Goal: Information Seeking & Learning: Find contact information

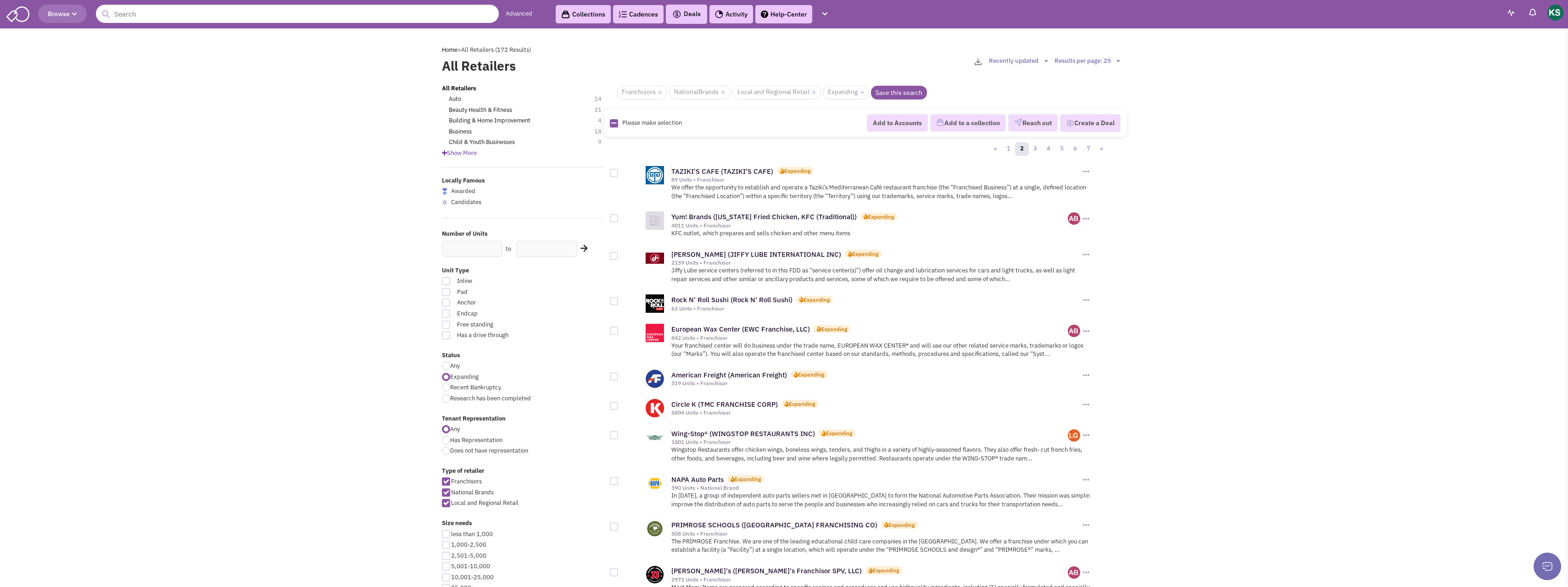
scroll to position [510, 0]
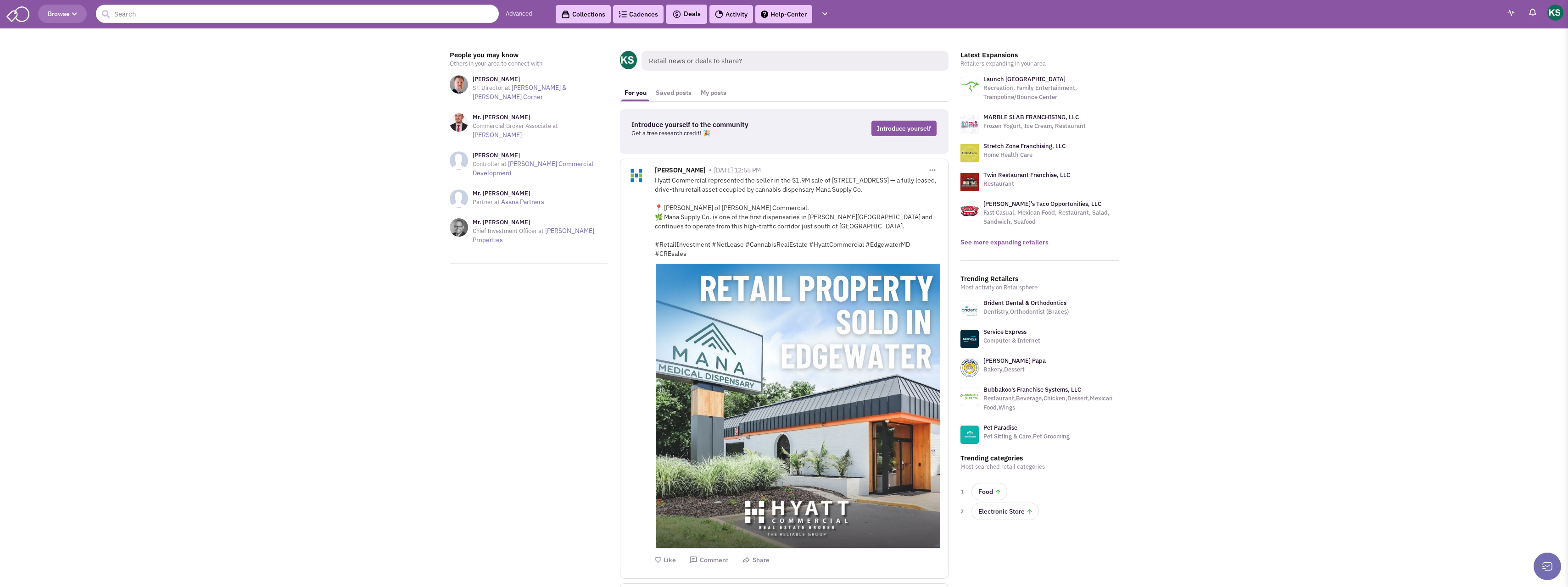
click at [1013, 239] on link "See more expanding retailers" at bounding box center [1004, 242] width 88 height 9
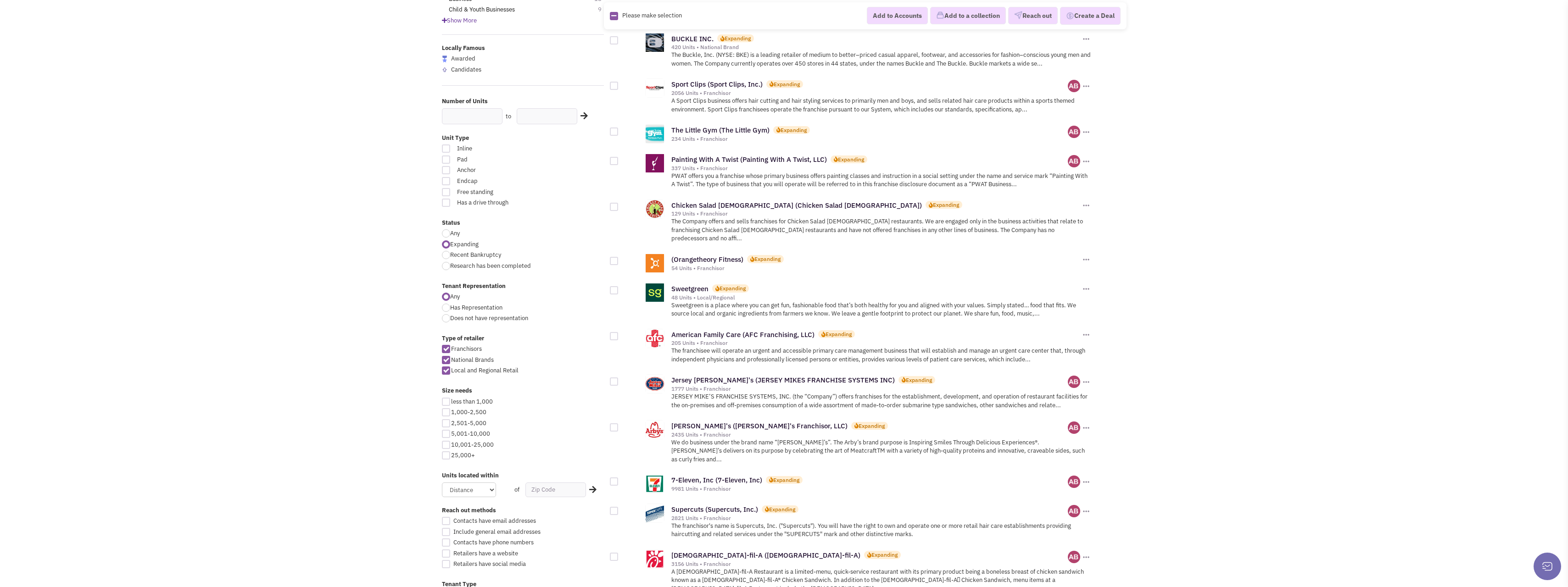
scroll to position [137, 0]
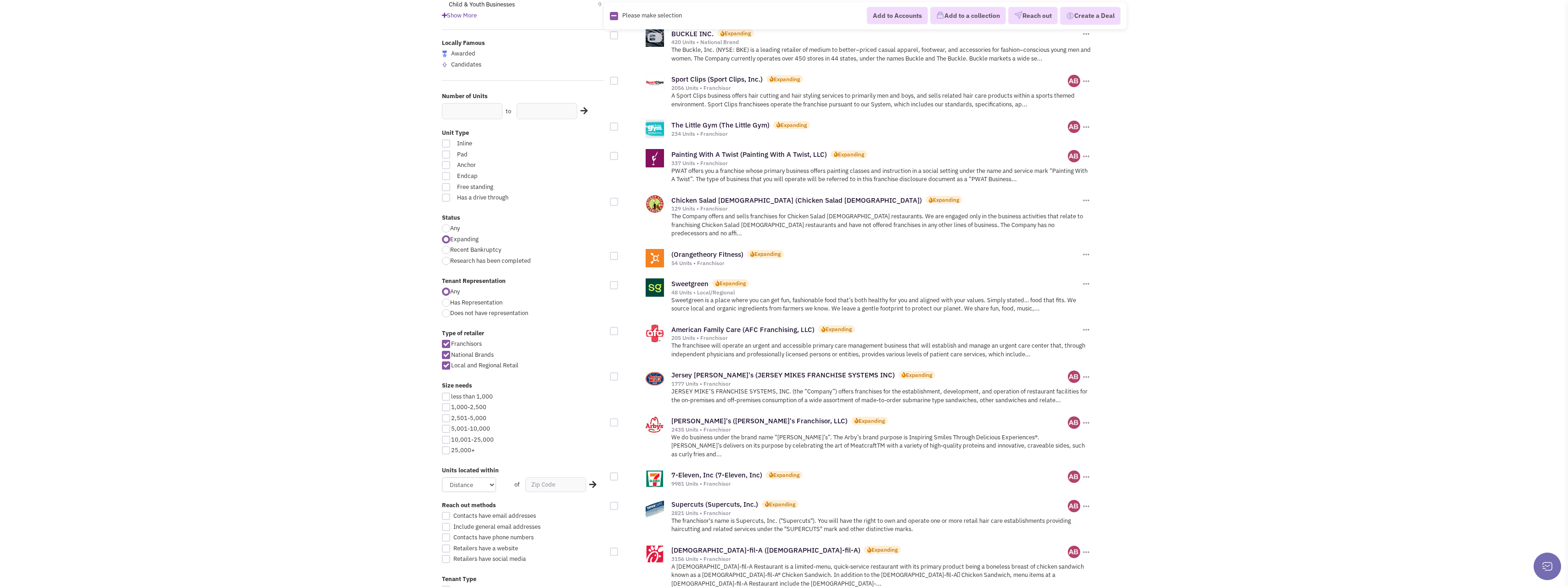
click at [444, 407] on div at bounding box center [446, 407] width 9 height 9
click at [451, 407] on input "1,000-2,500" at bounding box center [454, 408] width 6 height 6
checkbox input "true"
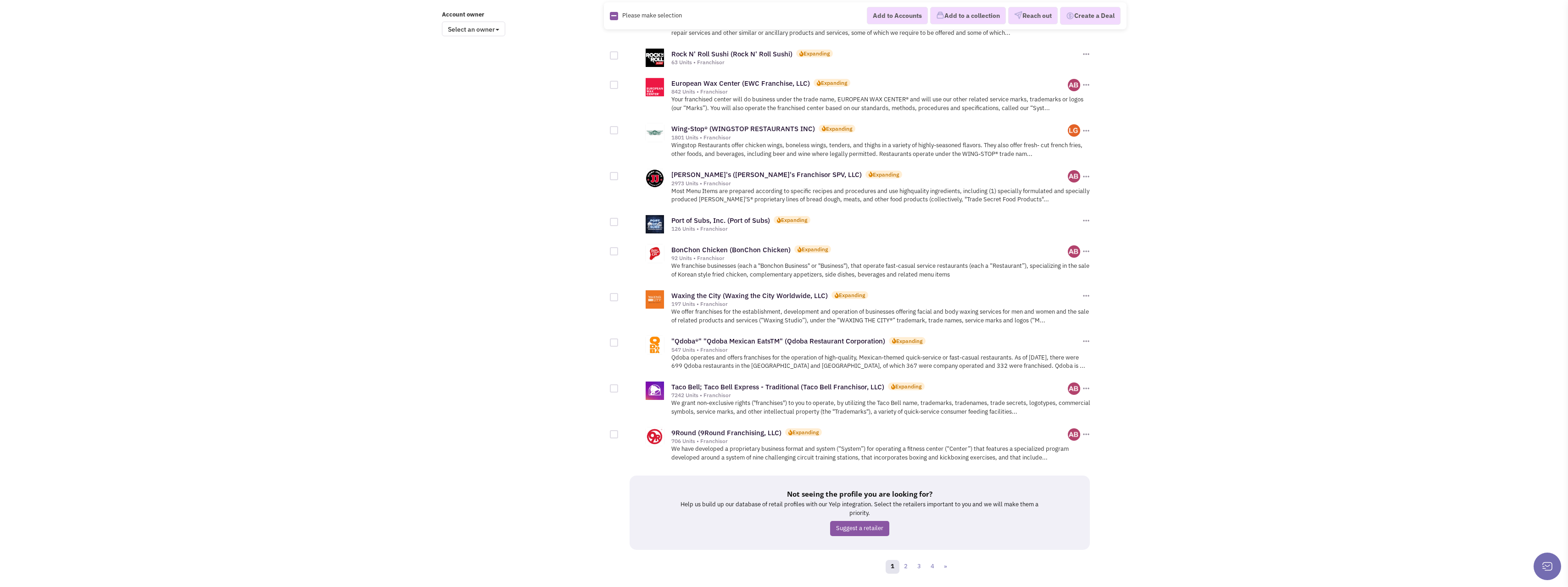
scroll to position [790, 0]
click at [904, 558] on link "2" at bounding box center [905, 564] width 14 height 14
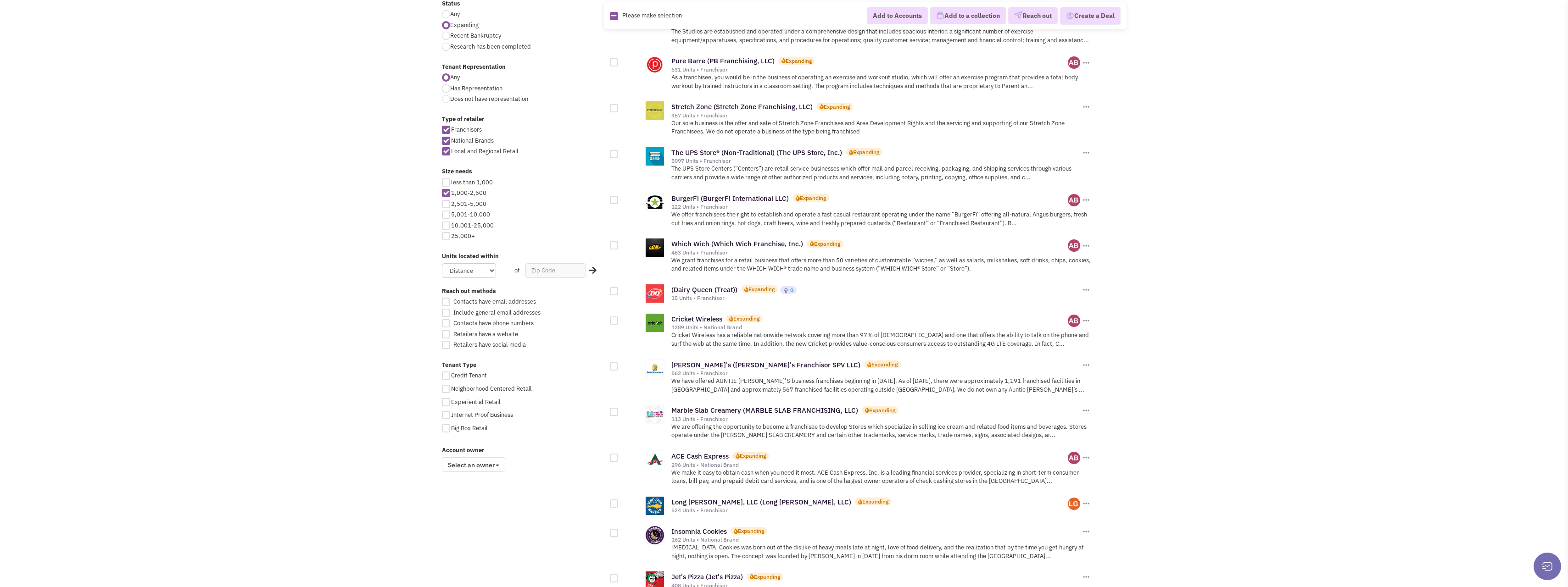
scroll to position [229, 0]
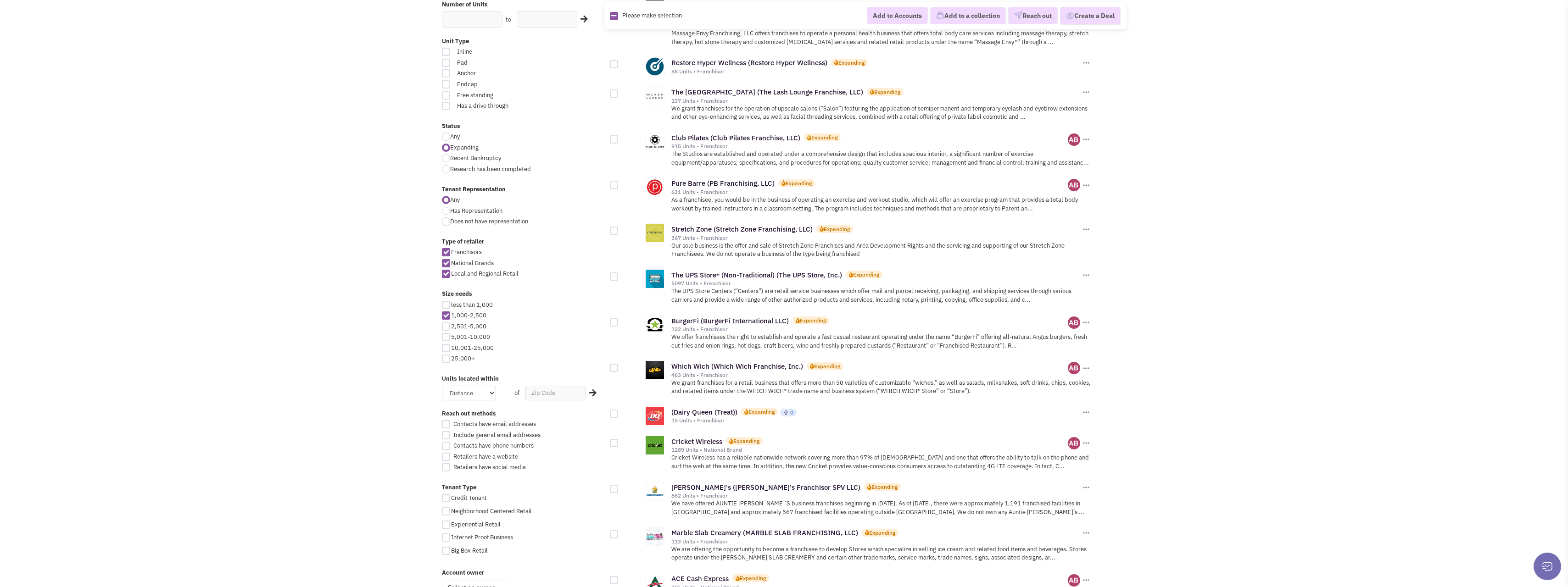
click at [445, 250] on div at bounding box center [446, 252] width 9 height 9
click at [451, 250] on input "Franchisors" at bounding box center [454, 253] width 6 height 6
checkbox input "false"
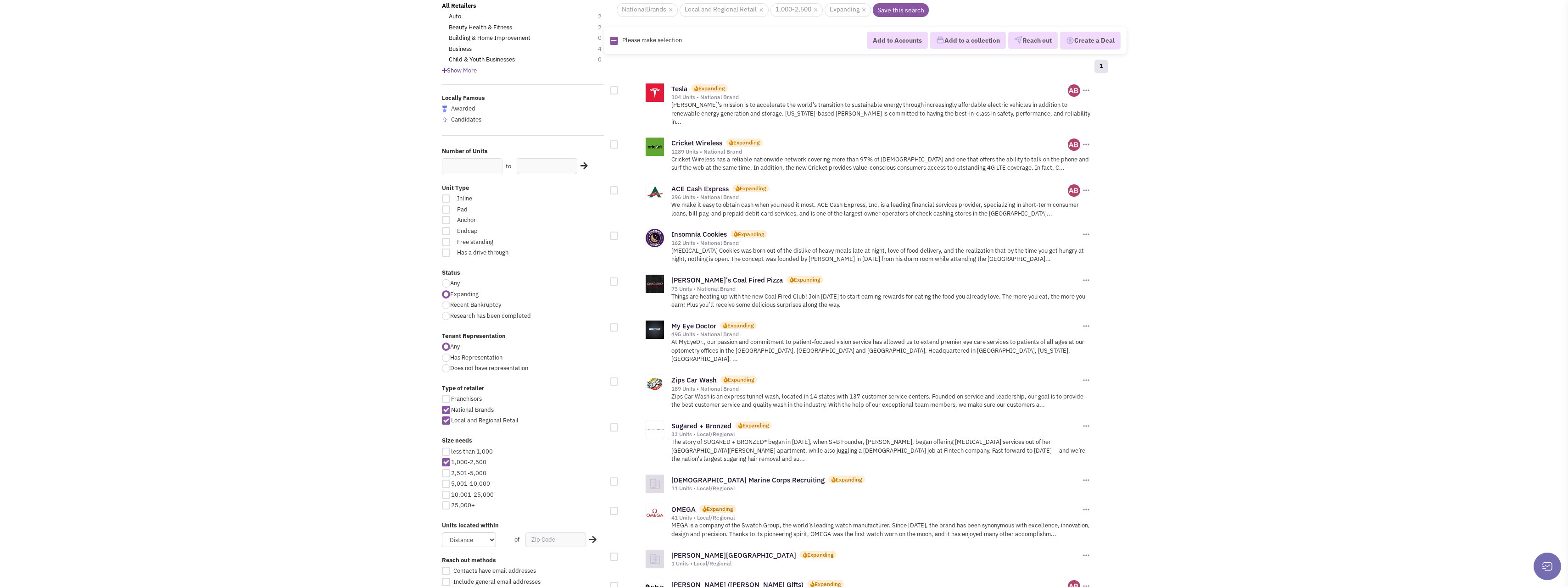
scroll to position [92, 0]
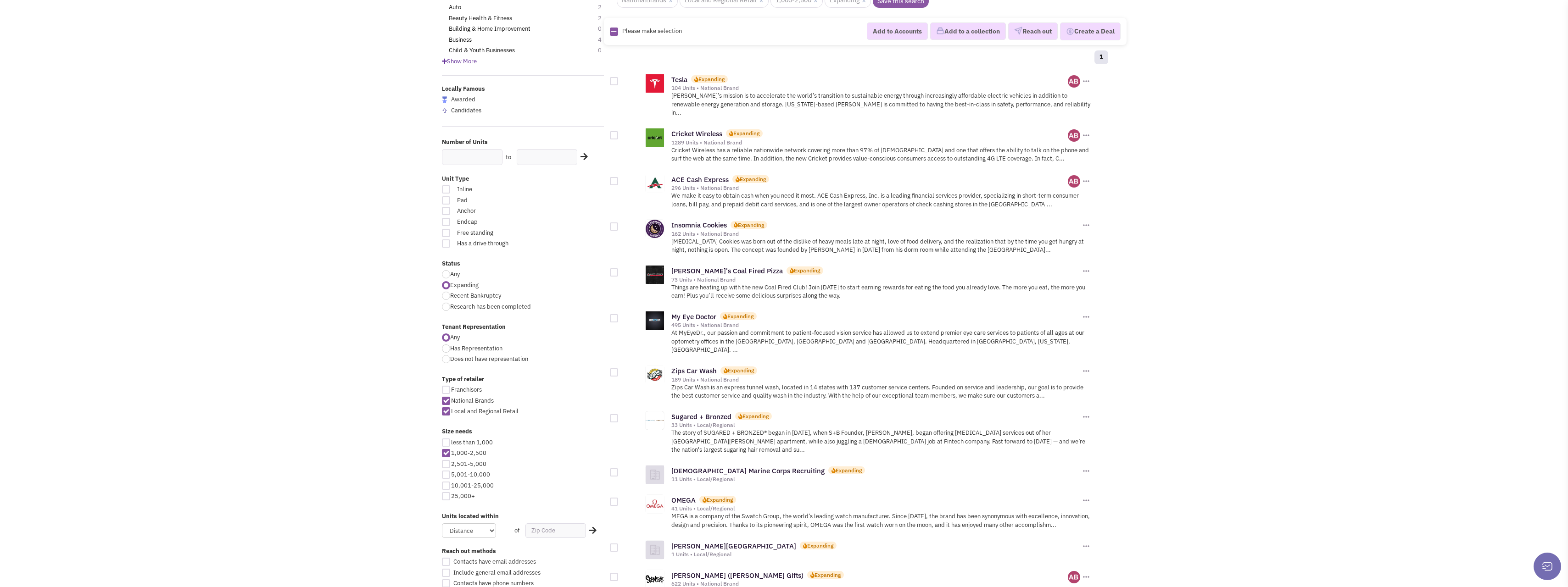
drag, startPoint x: 444, startPoint y: 464, endPoint x: 450, endPoint y: 469, distance: 7.8
click at [445, 465] on div at bounding box center [446, 464] width 9 height 9
click at [451, 465] on input "2,501-5,000" at bounding box center [454, 465] width 6 height 6
checkbox input "true"
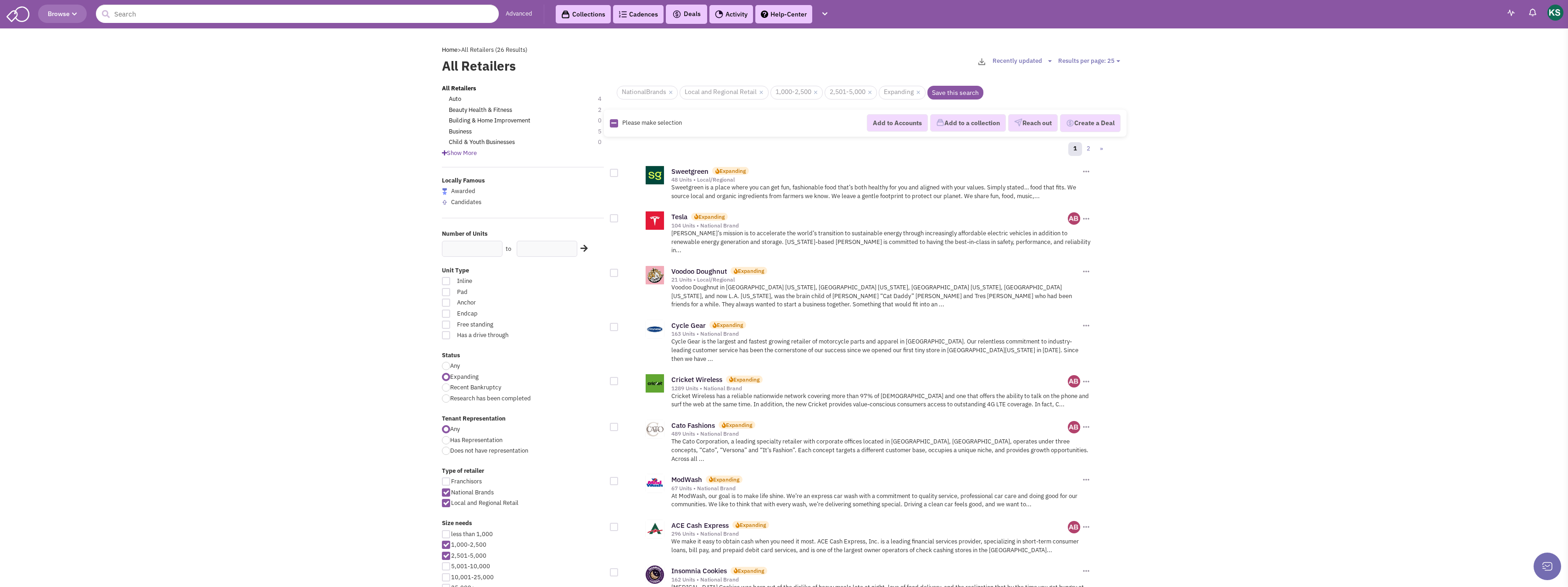
click at [444, 543] on div at bounding box center [446, 545] width 9 height 9
click at [451, 543] on input "1,000-2,500" at bounding box center [454, 545] width 6 height 6
checkbox input "false"
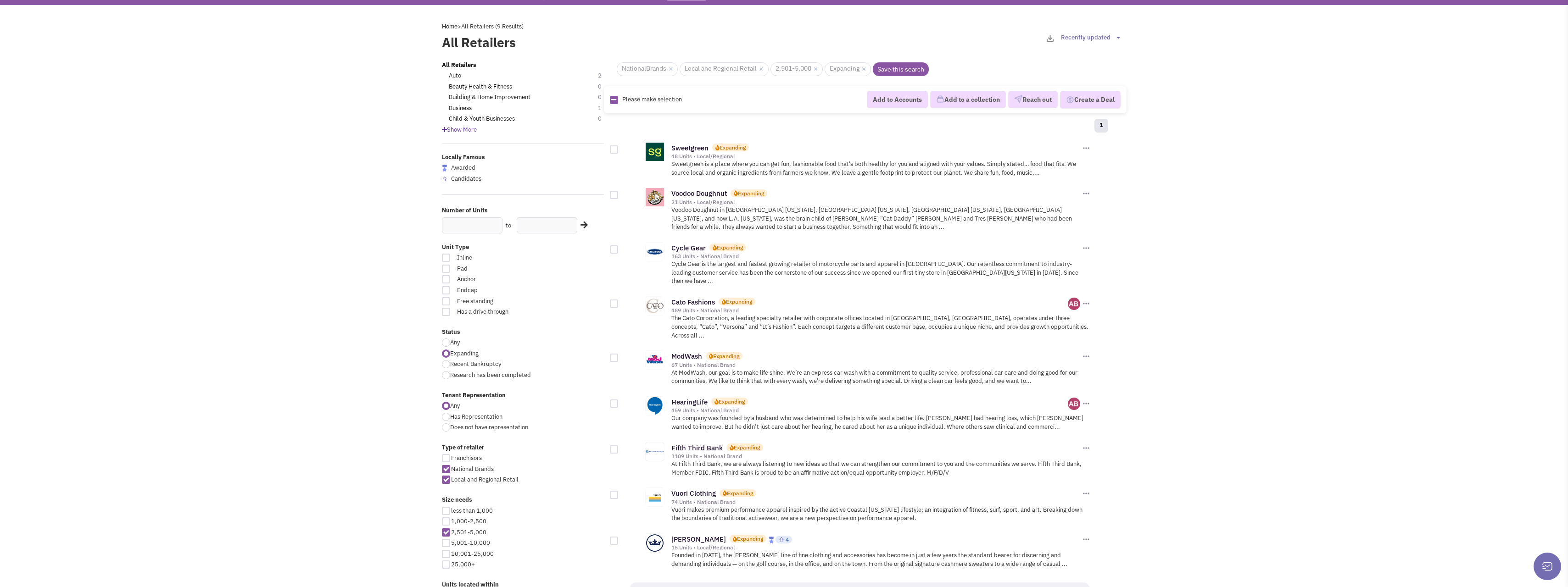
scroll to position [46, 0]
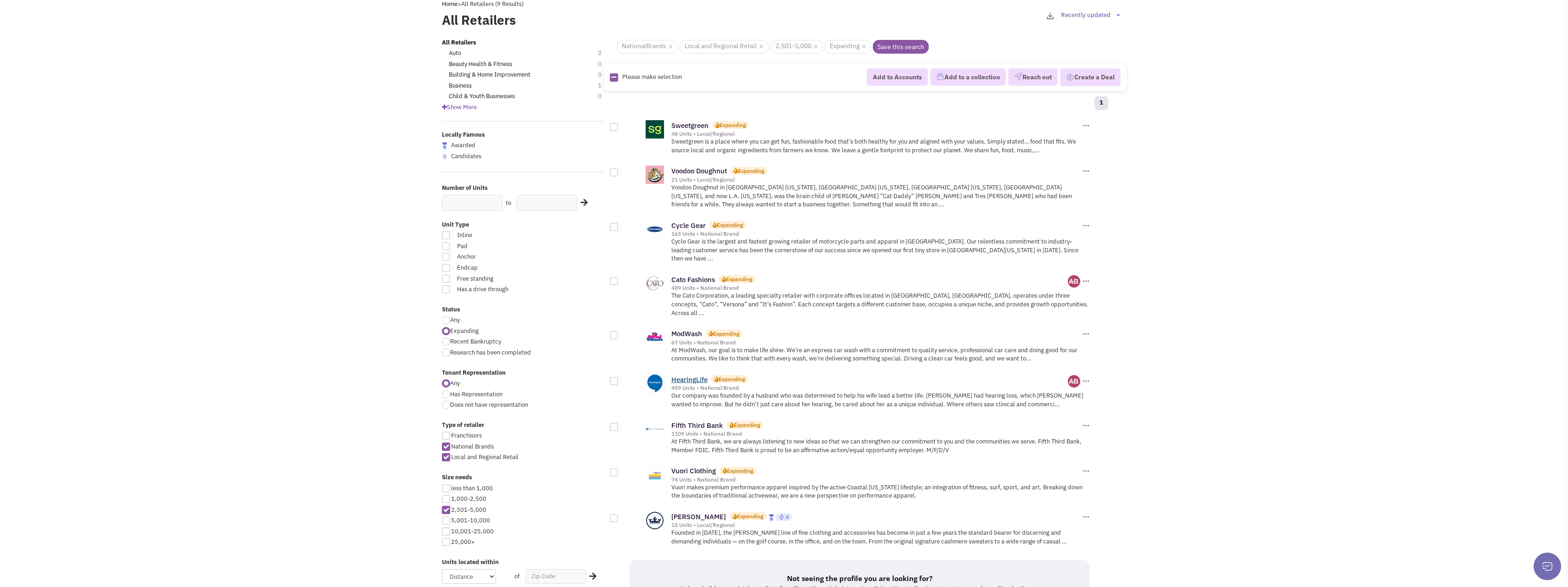
click at [683, 375] on link "HearingLife" at bounding box center [689, 379] width 36 height 9
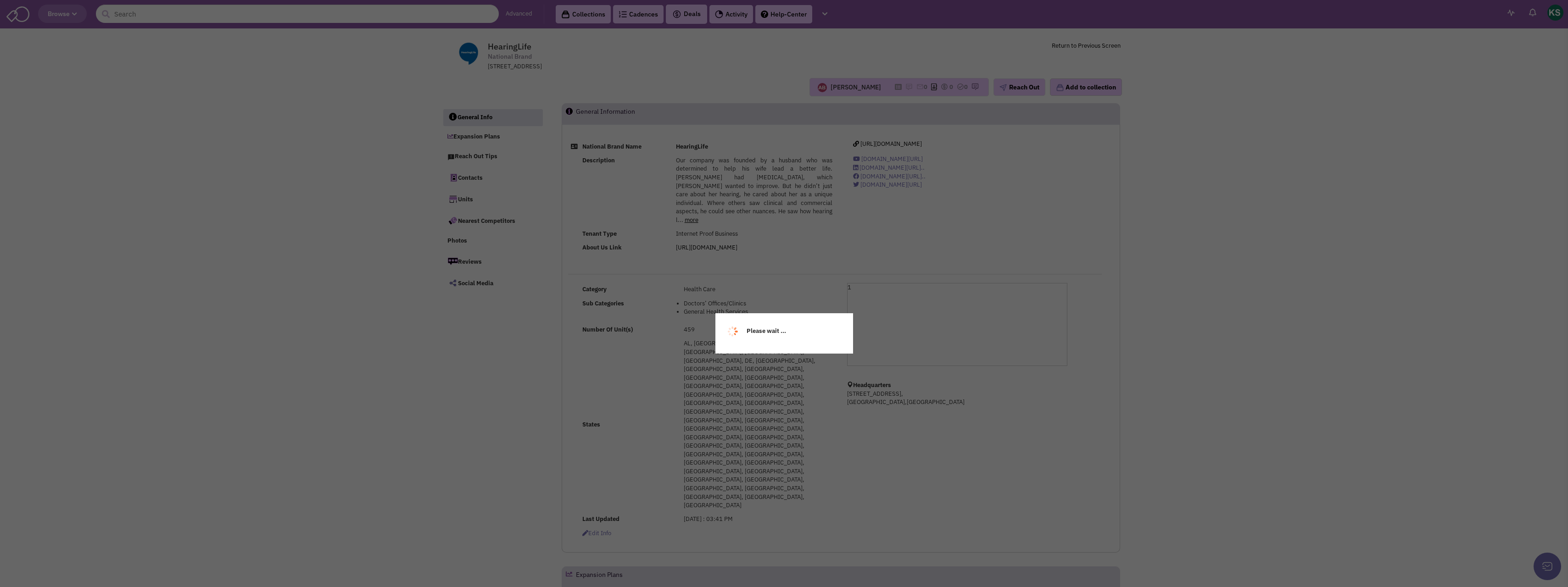
select select
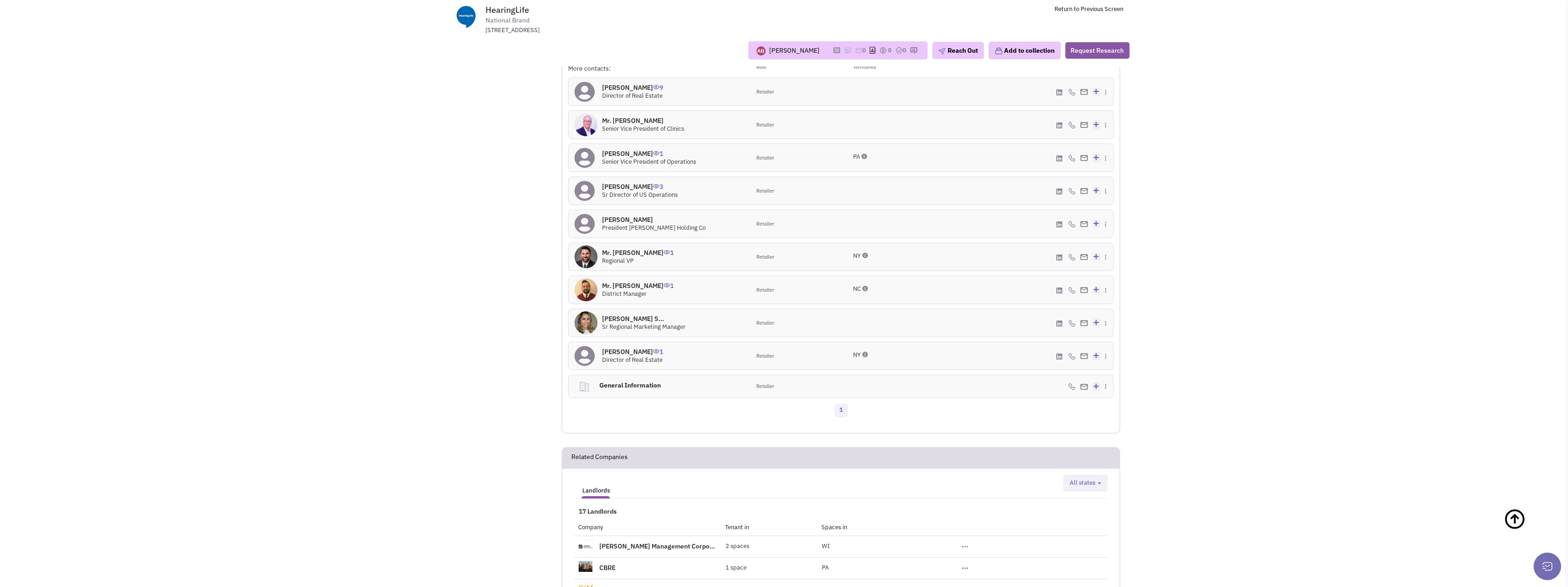
scroll to position [826, 0]
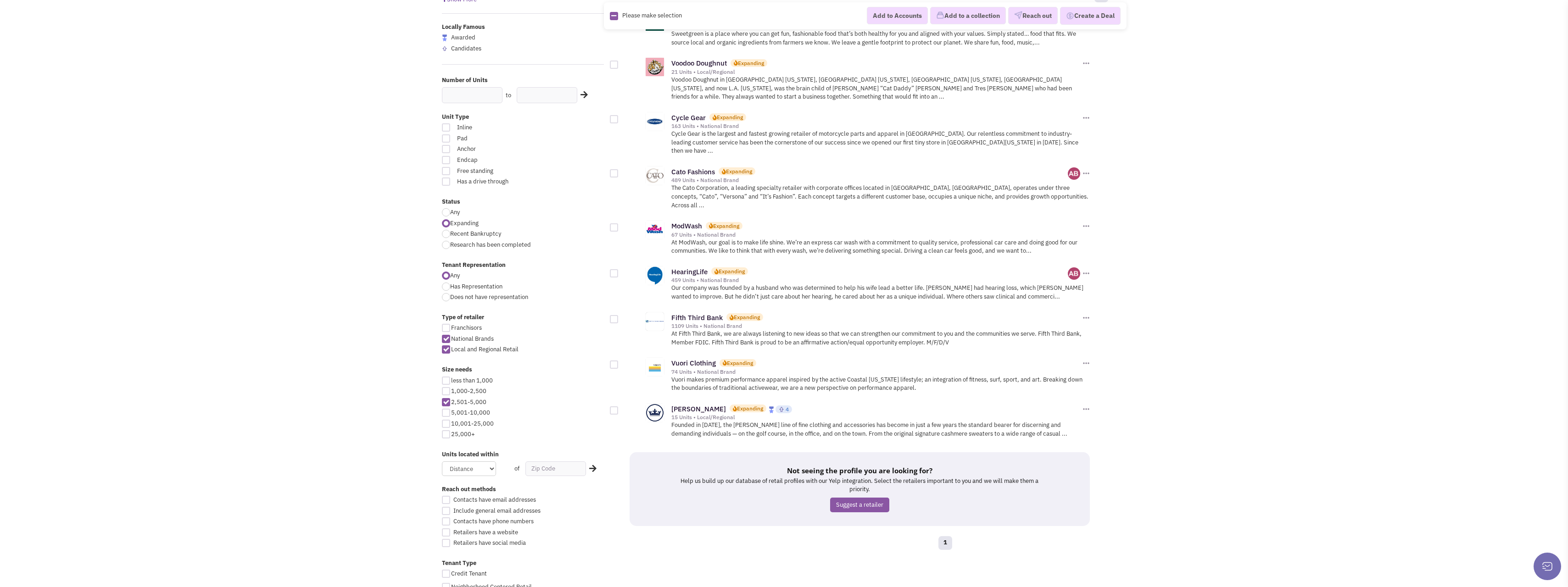
scroll to position [137, 0]
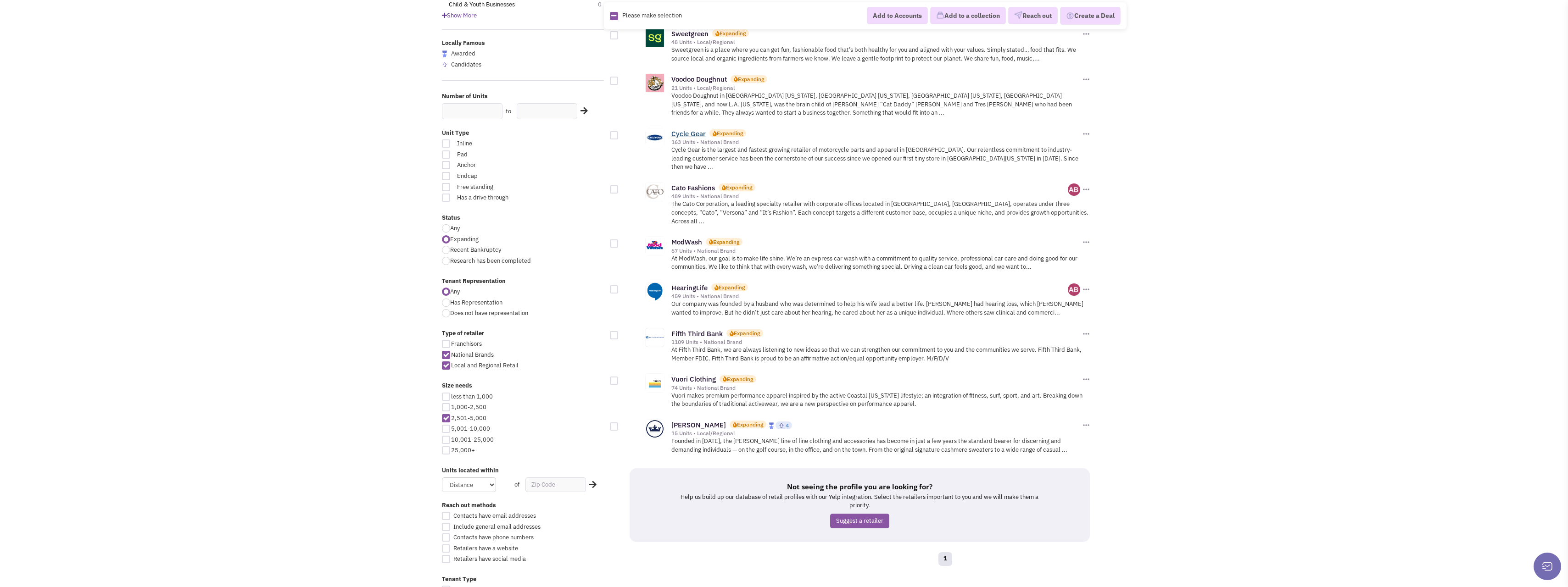
click at [689, 129] on link "Cycle Gear" at bounding box center [688, 134] width 34 height 9
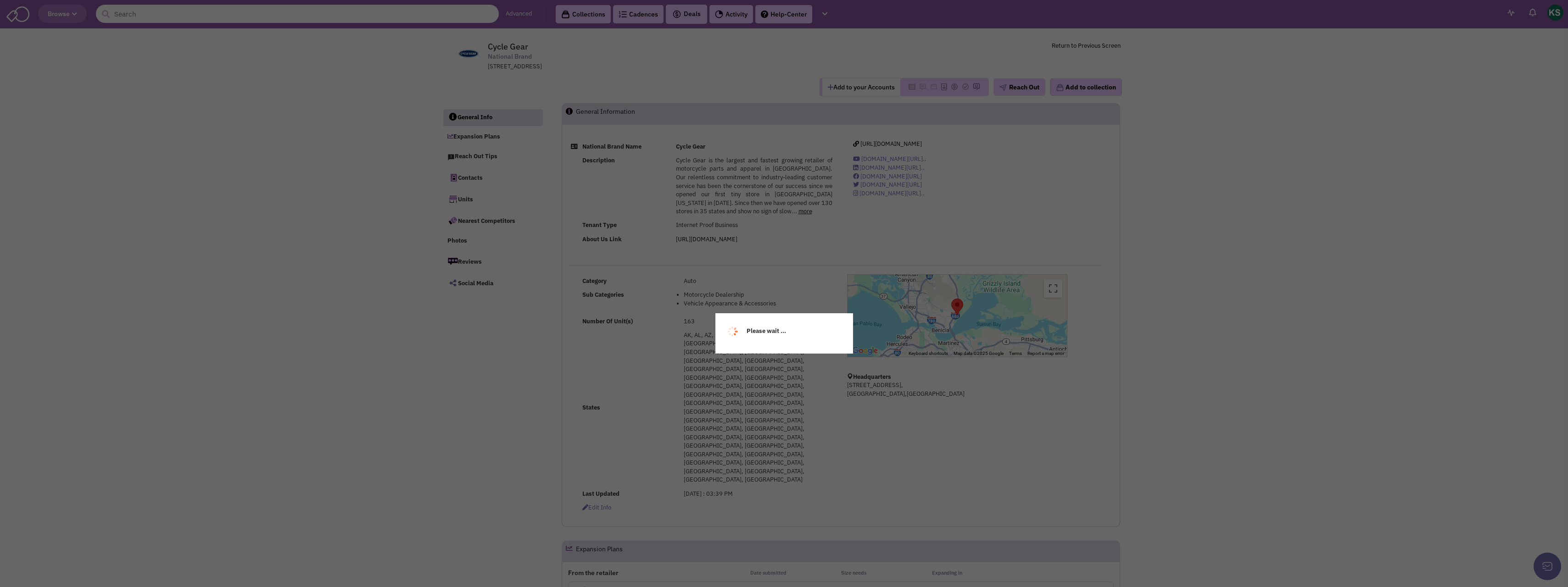
select select
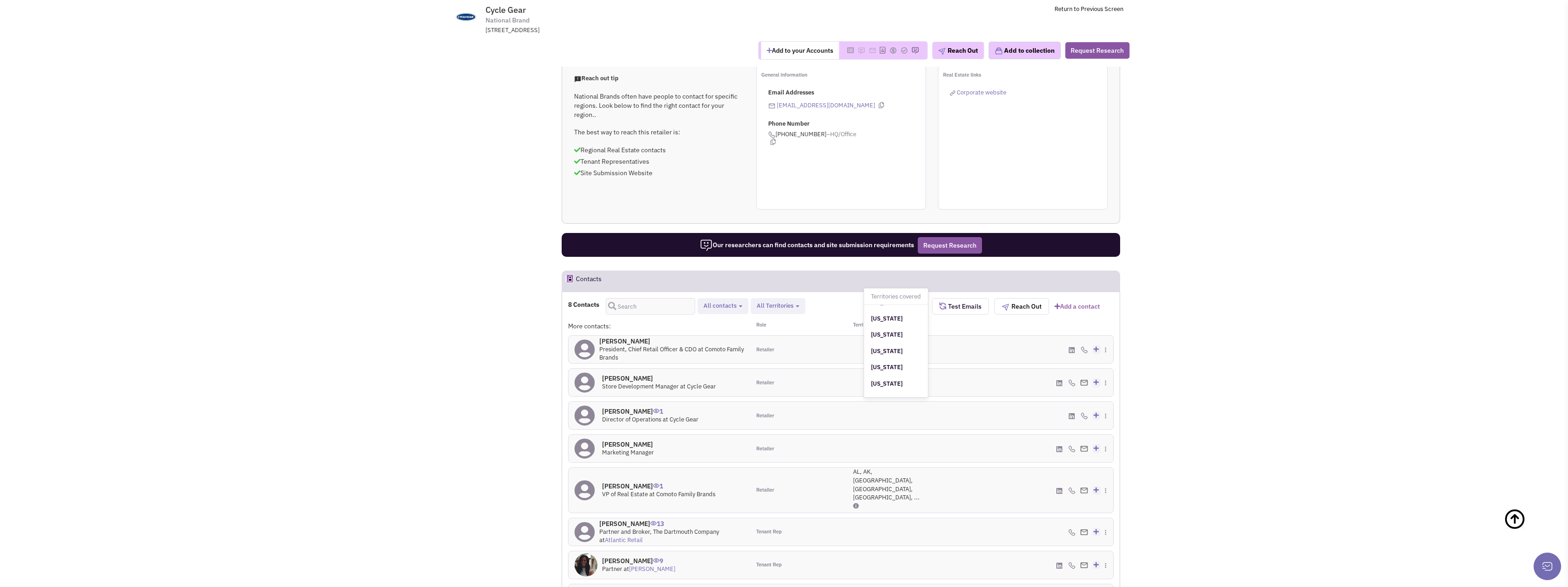
scroll to position [734, 0]
click at [1081, 487] on img at bounding box center [1084, 490] width 8 height 6
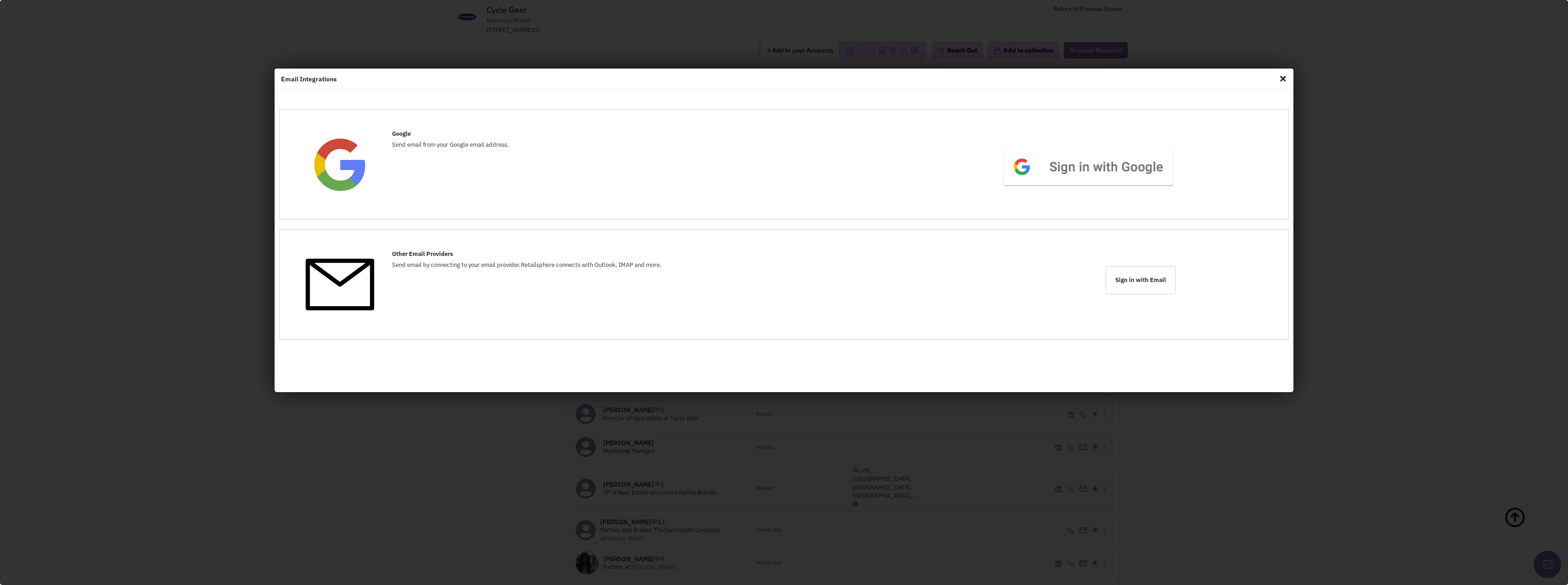
click at [1282, 77] on span "Close" at bounding box center [1283, 79] width 12 height 15
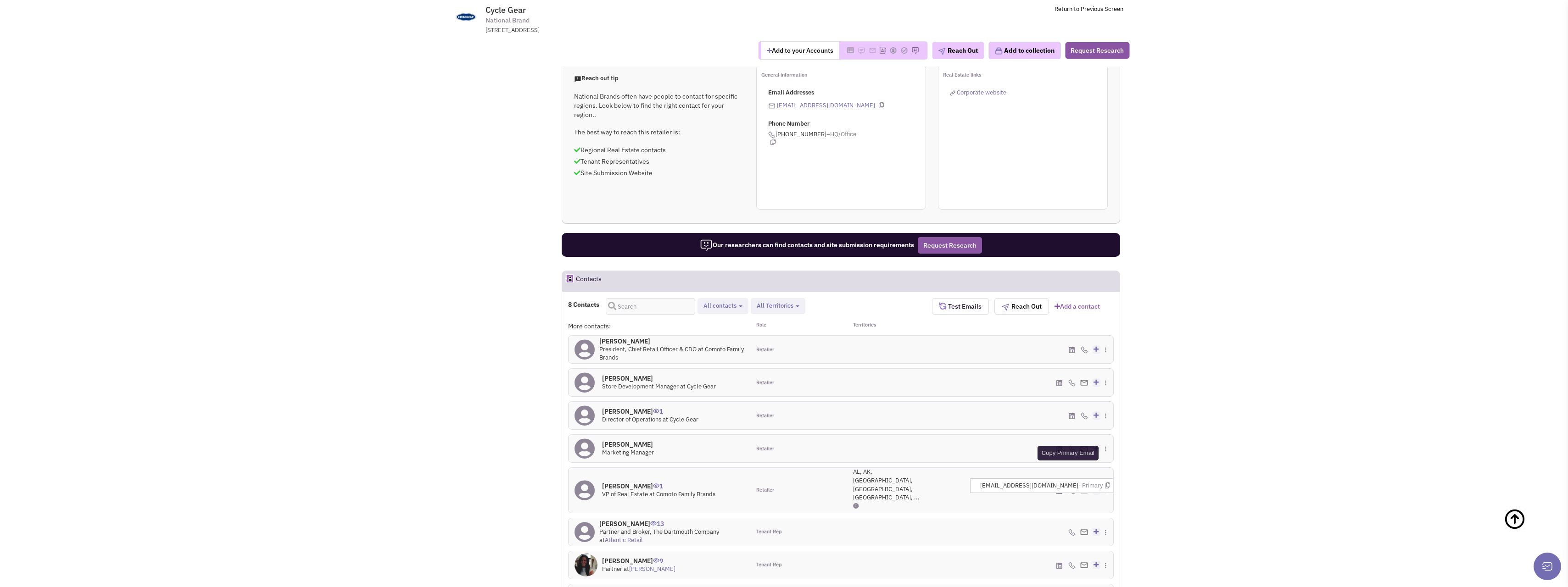
click at [1108, 483] on icon at bounding box center [1107, 486] width 5 height 6
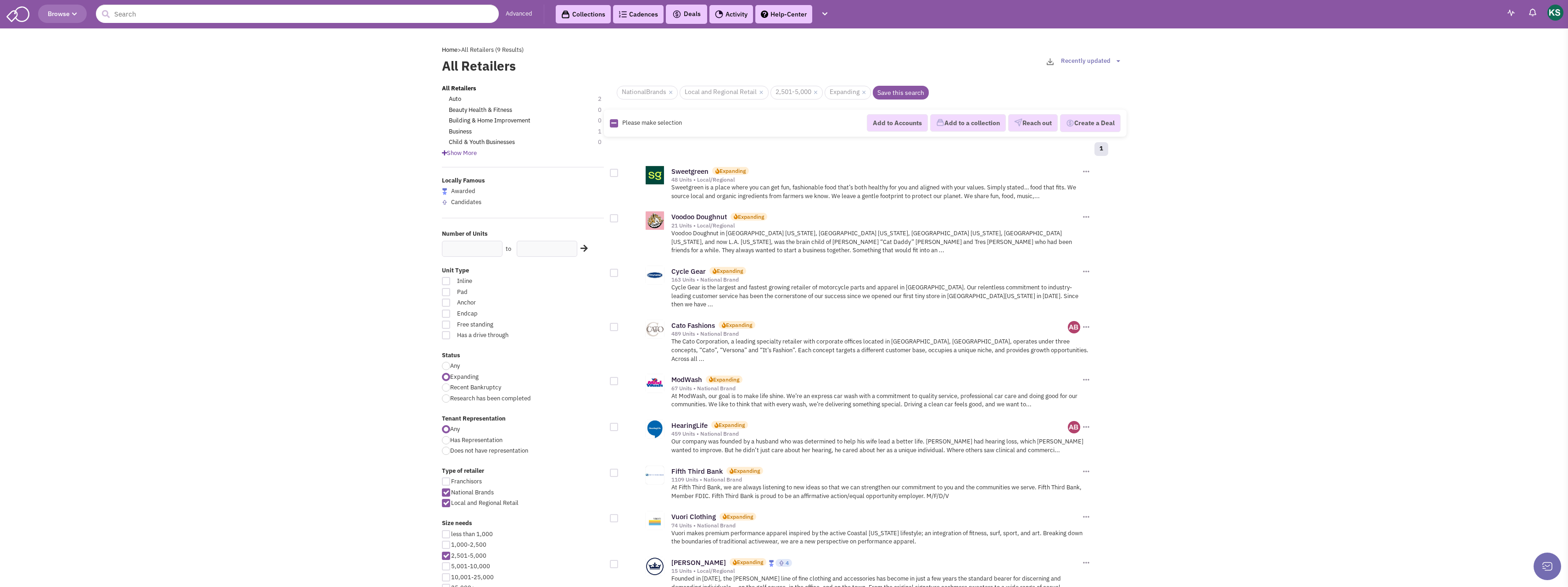
scroll to position [137, 0]
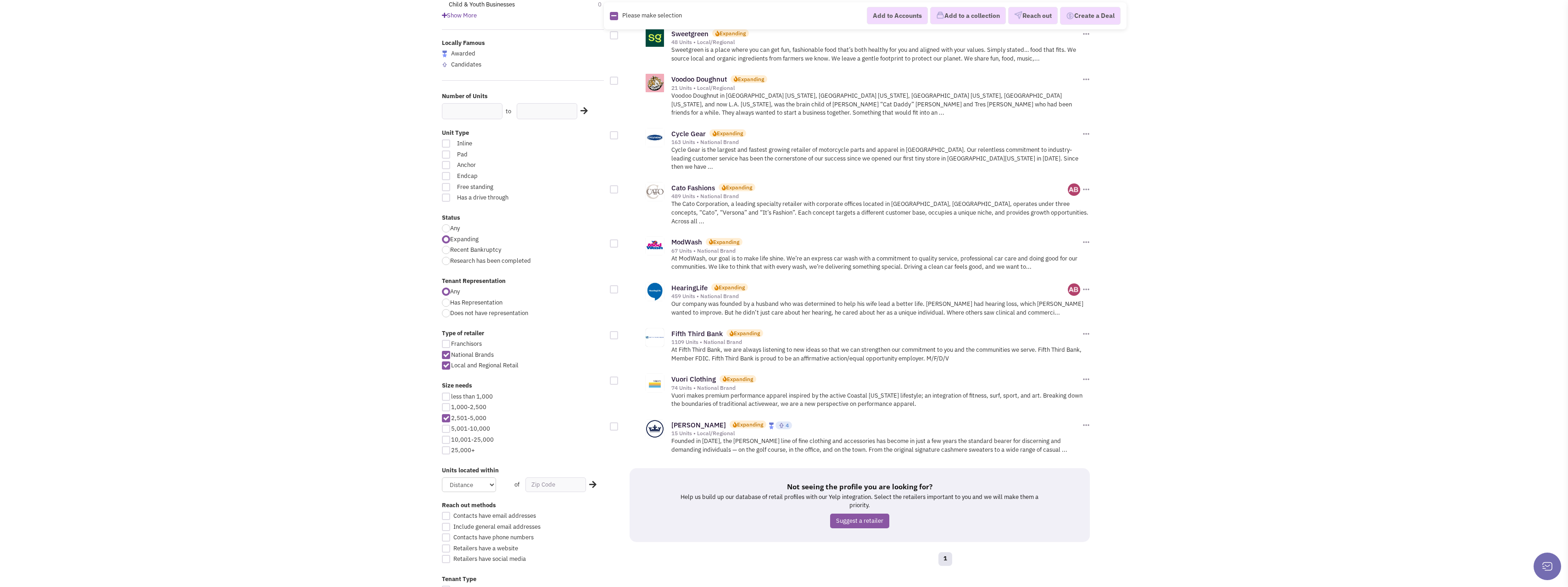
click at [447, 425] on div at bounding box center [446, 429] width 9 height 9
click at [451, 426] on input "5,001-10,000" at bounding box center [454, 429] width 6 height 6
checkbox input "true"
click at [448, 420] on div at bounding box center [446, 418] width 9 height 9
click at [451, 420] on input "2,501-5,000" at bounding box center [454, 419] width 6 height 6
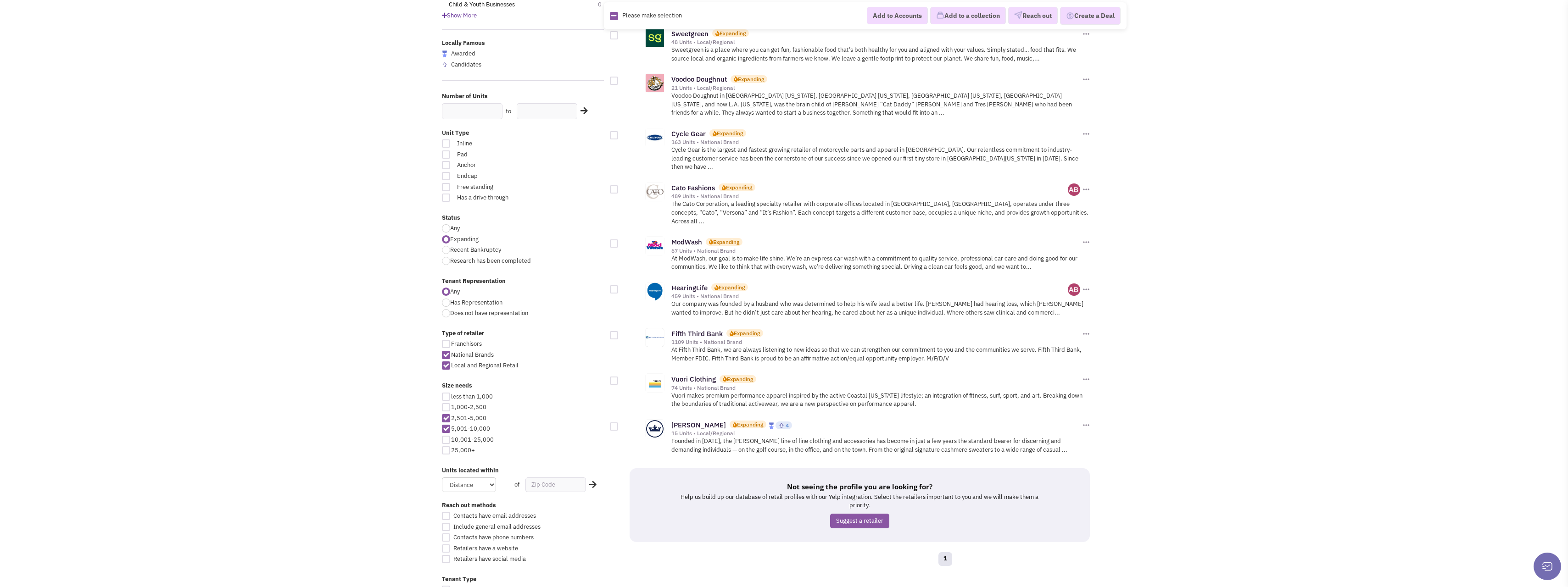
checkbox input "false"
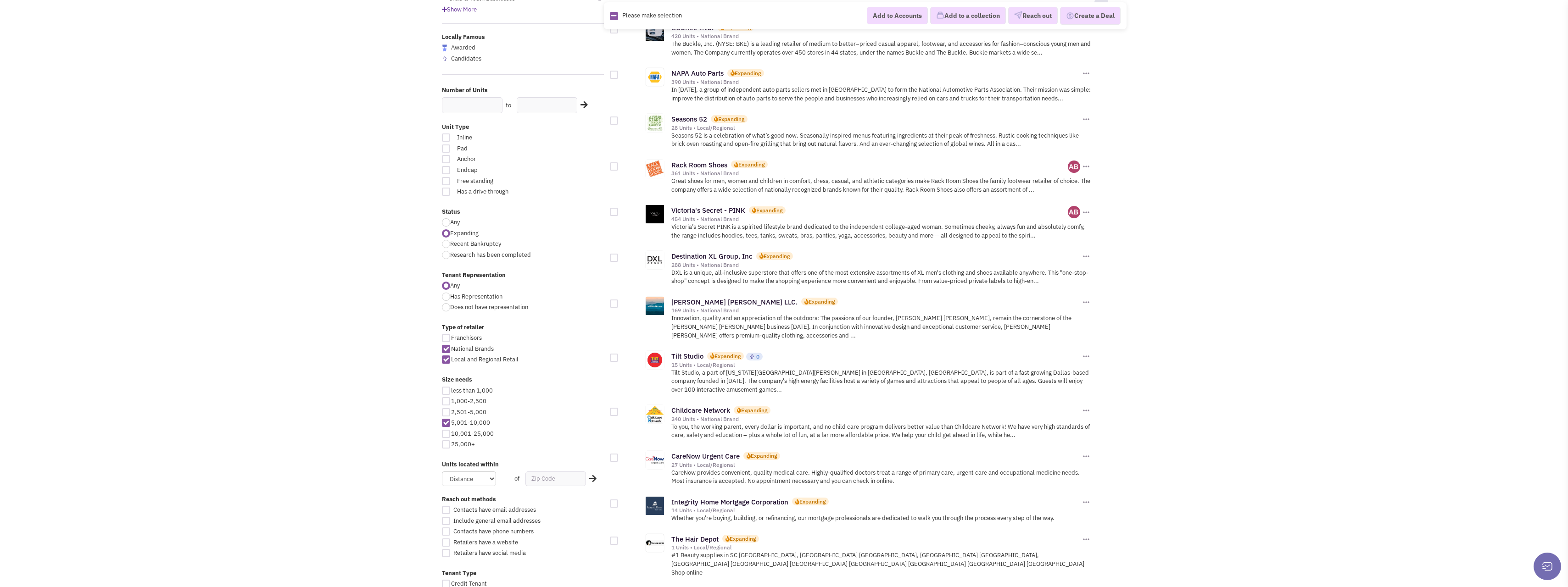
scroll to position [183, 0]
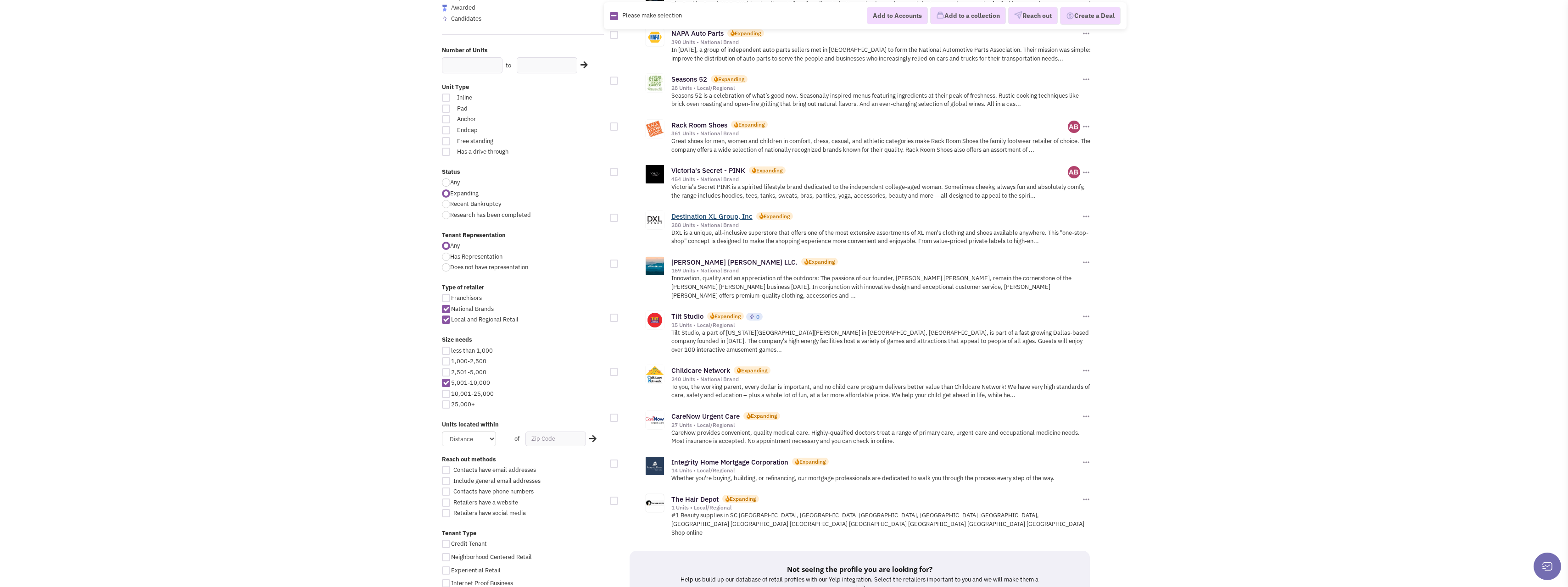
click at [698, 212] on link "Destination XL Group, Inc" at bounding box center [712, 216] width 81 height 9
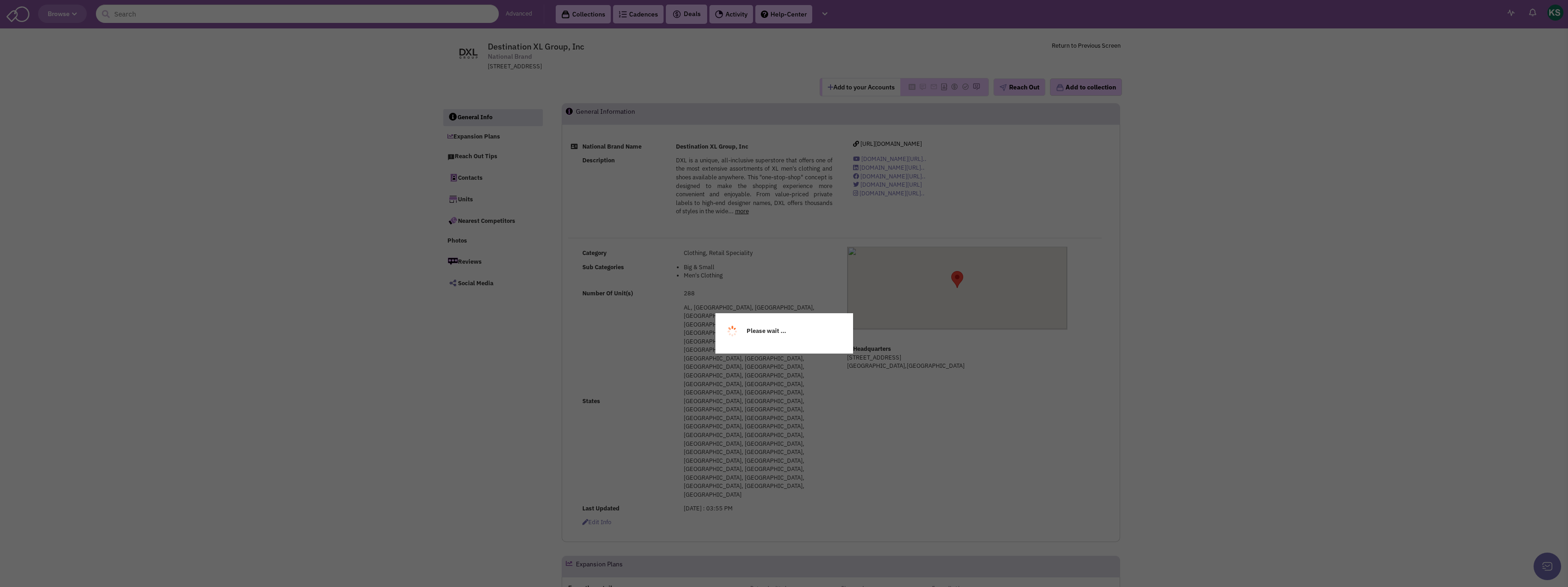
select select
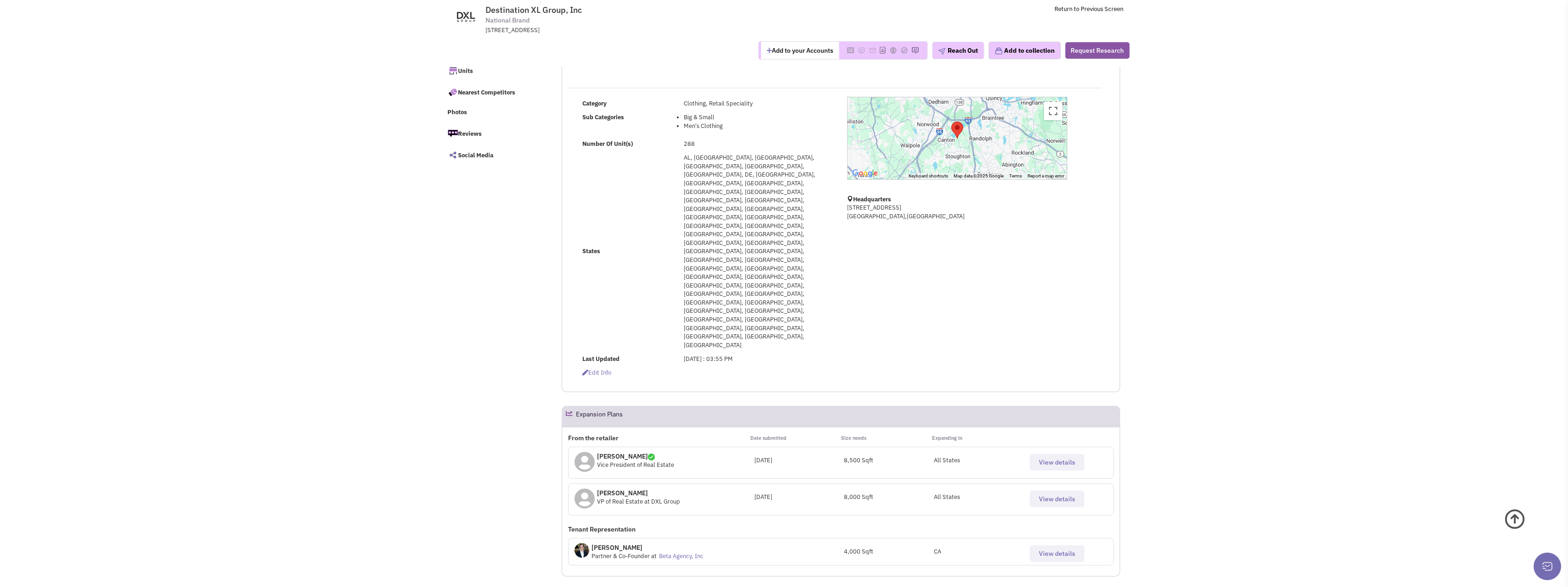
scroll to position [92, 0]
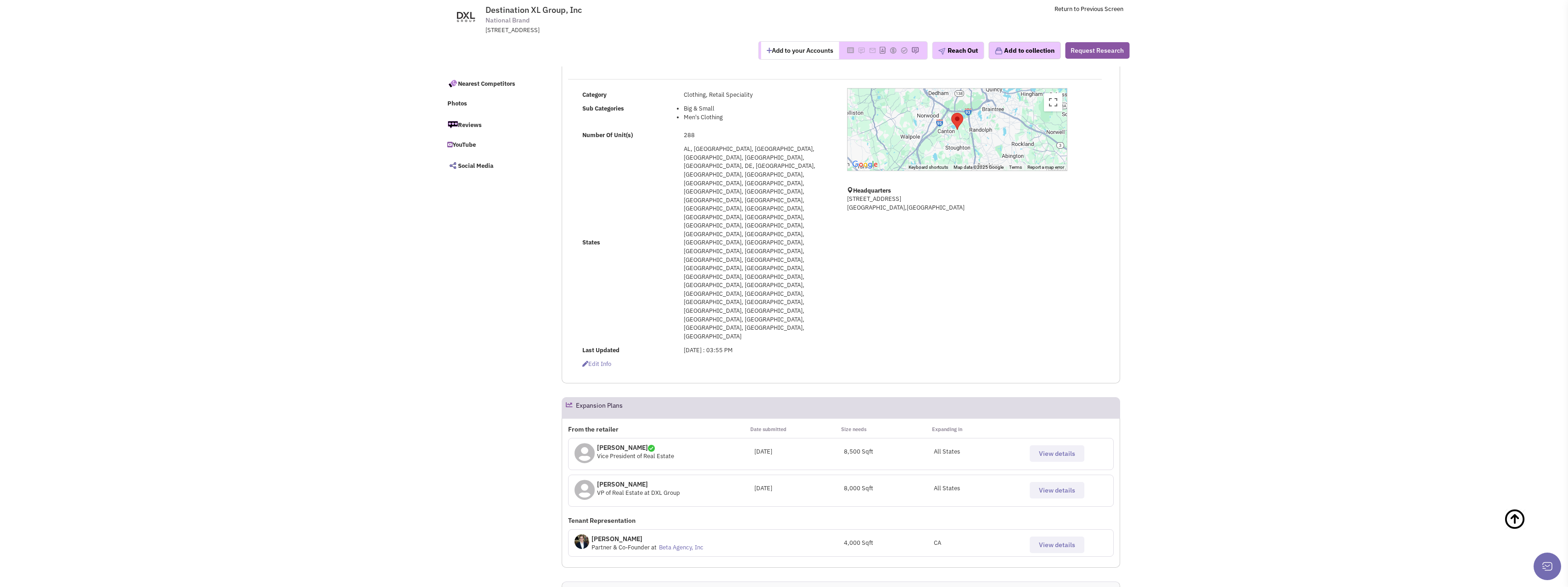
click at [1064, 445] on button "View details" at bounding box center [1056, 453] width 54 height 16
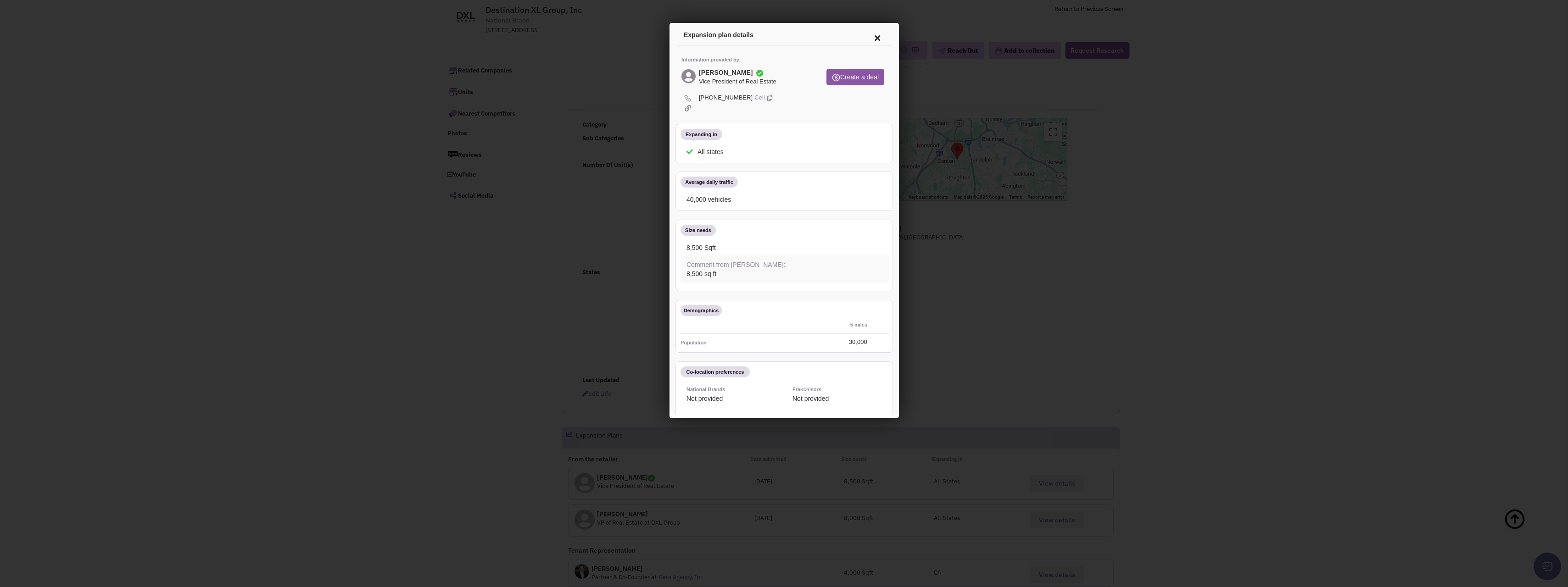
scroll to position [46, 0]
click at [867, 42] on icon at bounding box center [875, 37] width 20 height 22
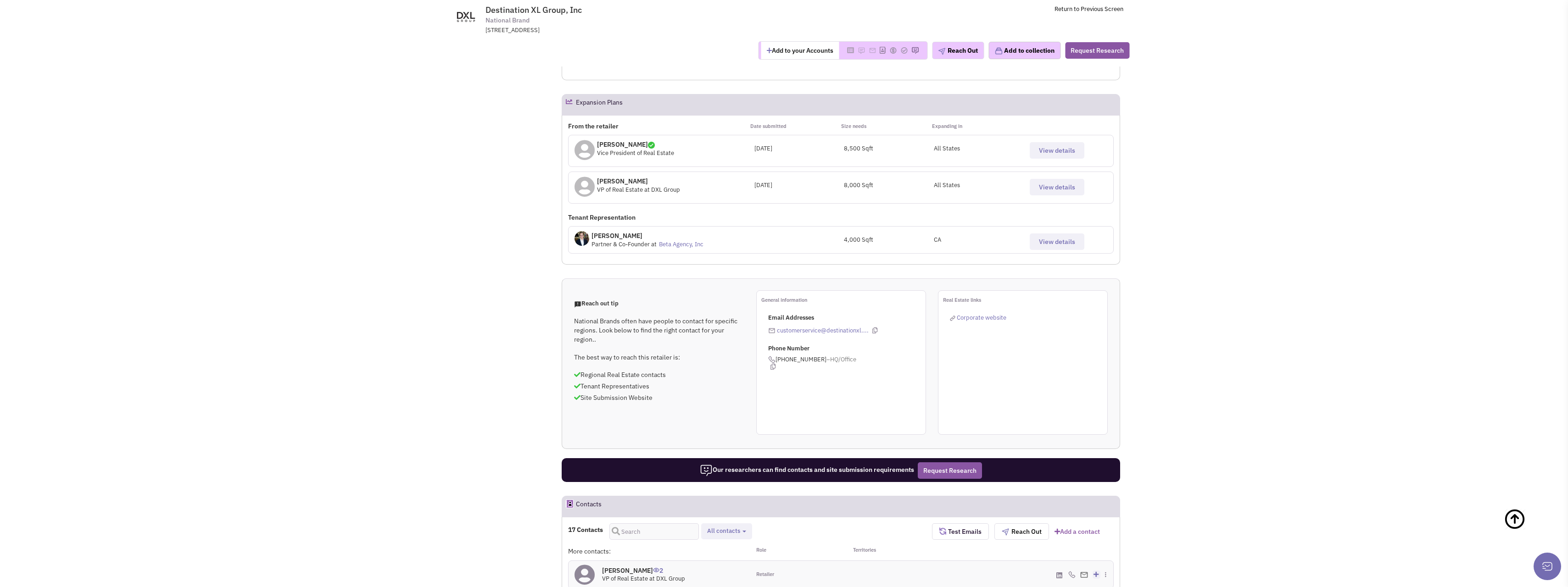
scroll to position [459, 0]
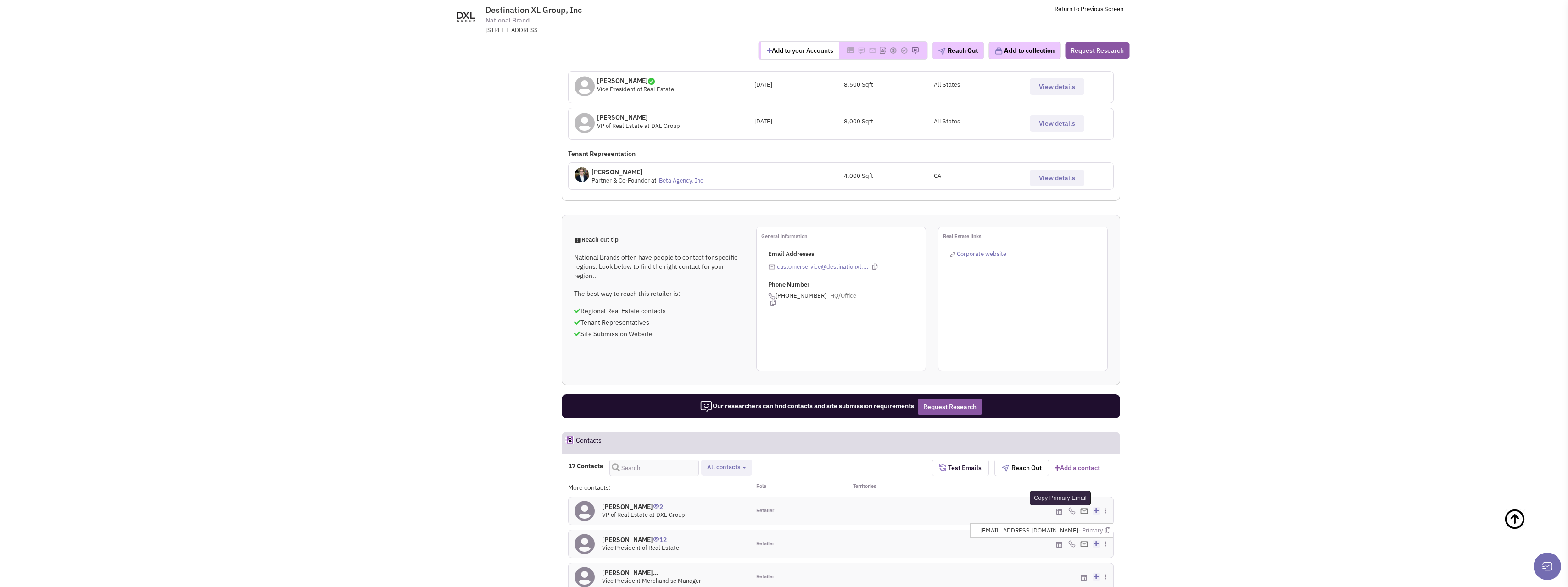
click at [1107, 527] on icon at bounding box center [1107, 530] width 5 height 6
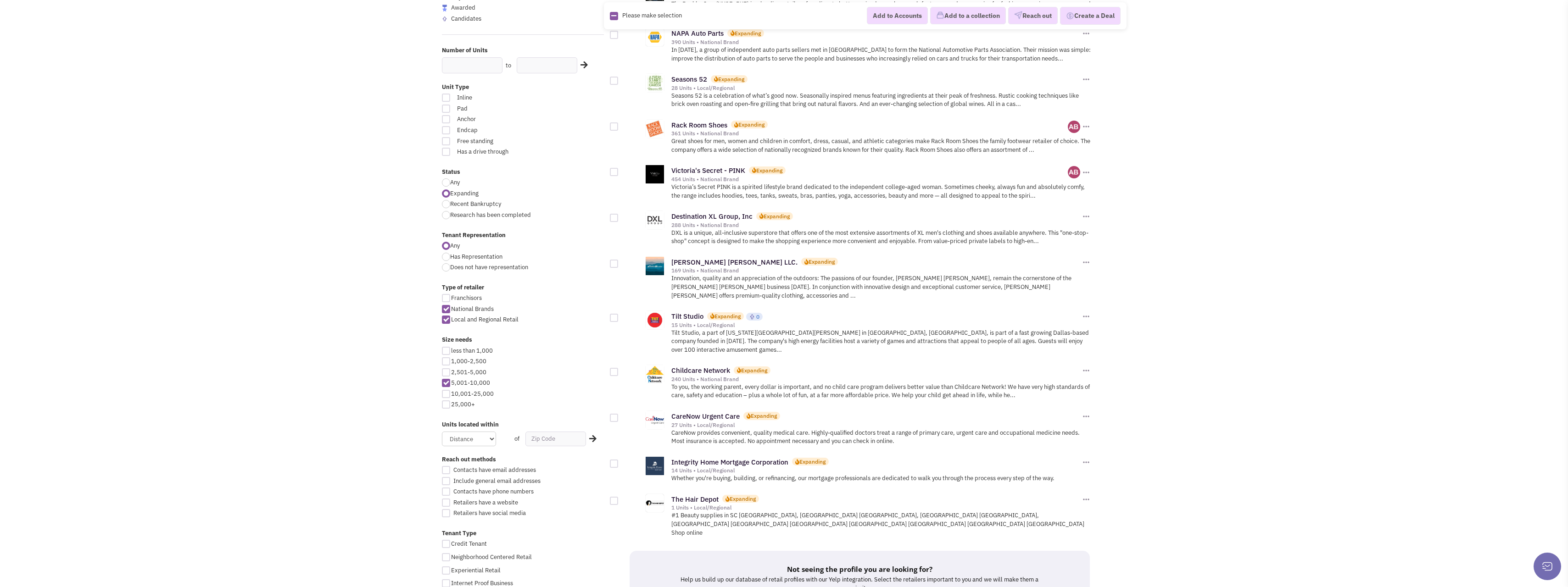
scroll to position [229, 0]
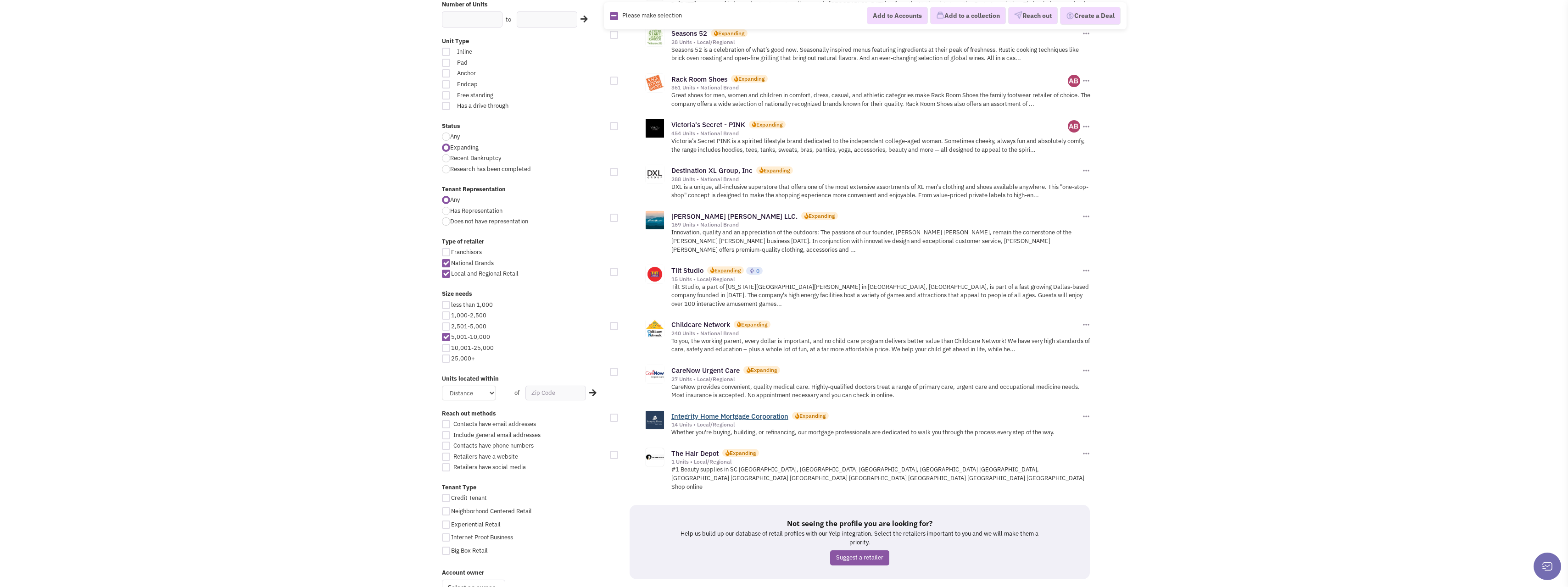
click at [726, 412] on link "Integrity Home Mortgage Corporation" at bounding box center [729, 416] width 117 height 9
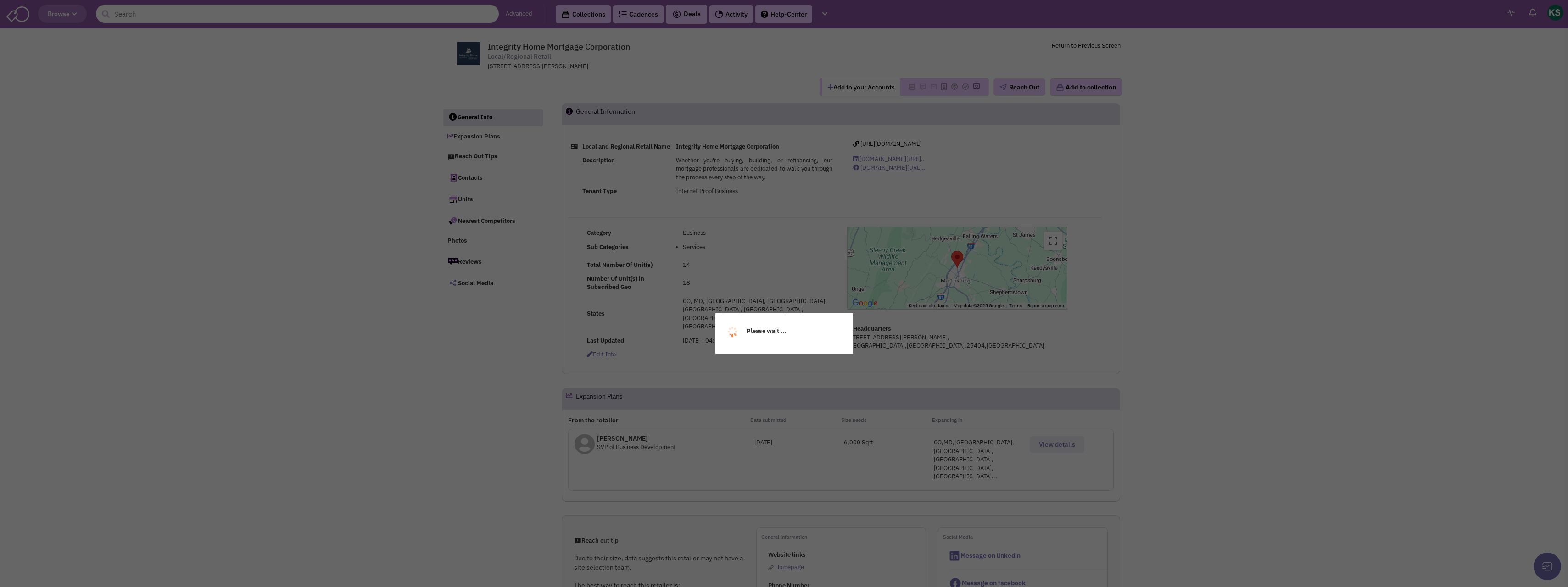
select select
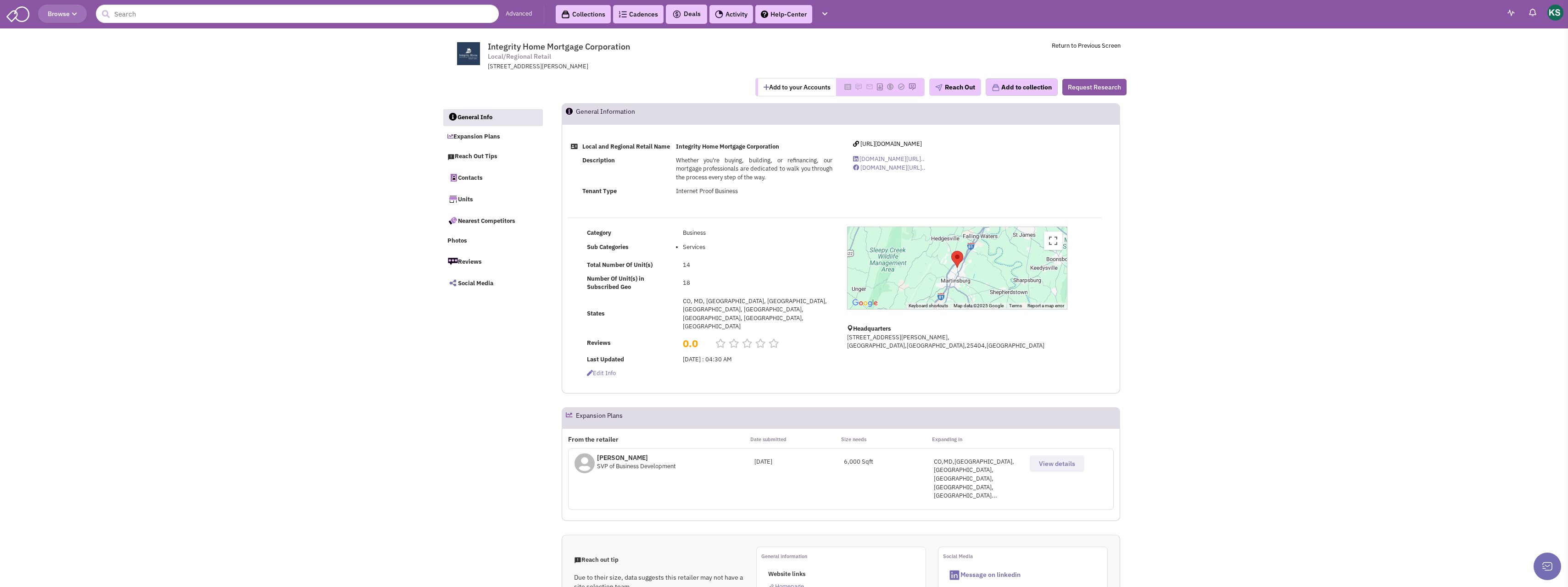
click at [1056, 459] on span "View details" at bounding box center [1056, 464] width 36 height 9
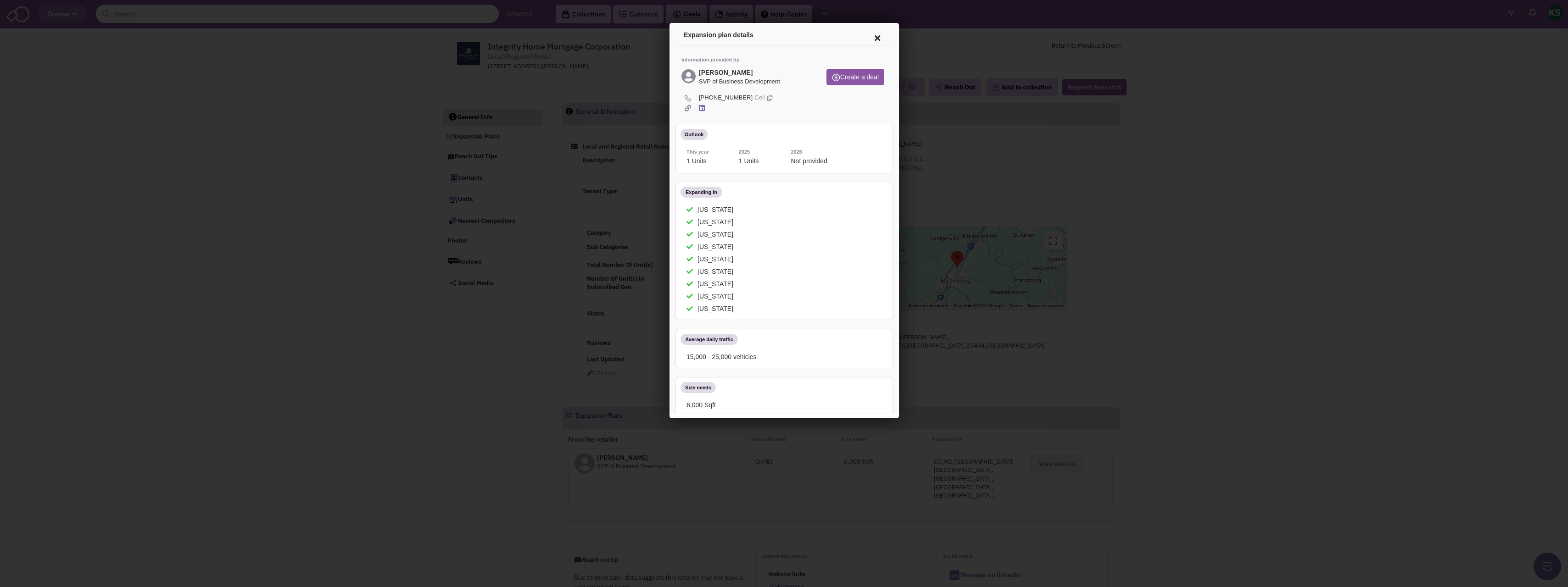
click at [867, 38] on icon at bounding box center [875, 37] width 20 height 22
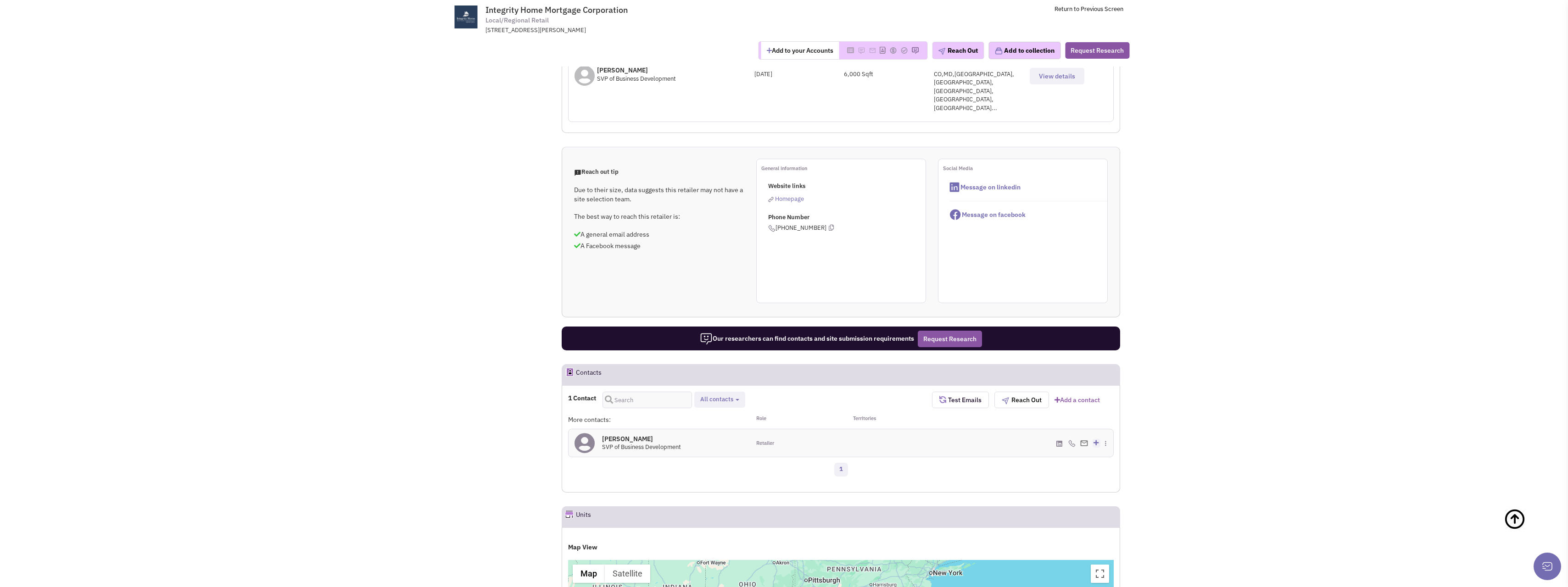
scroll to position [366, 0]
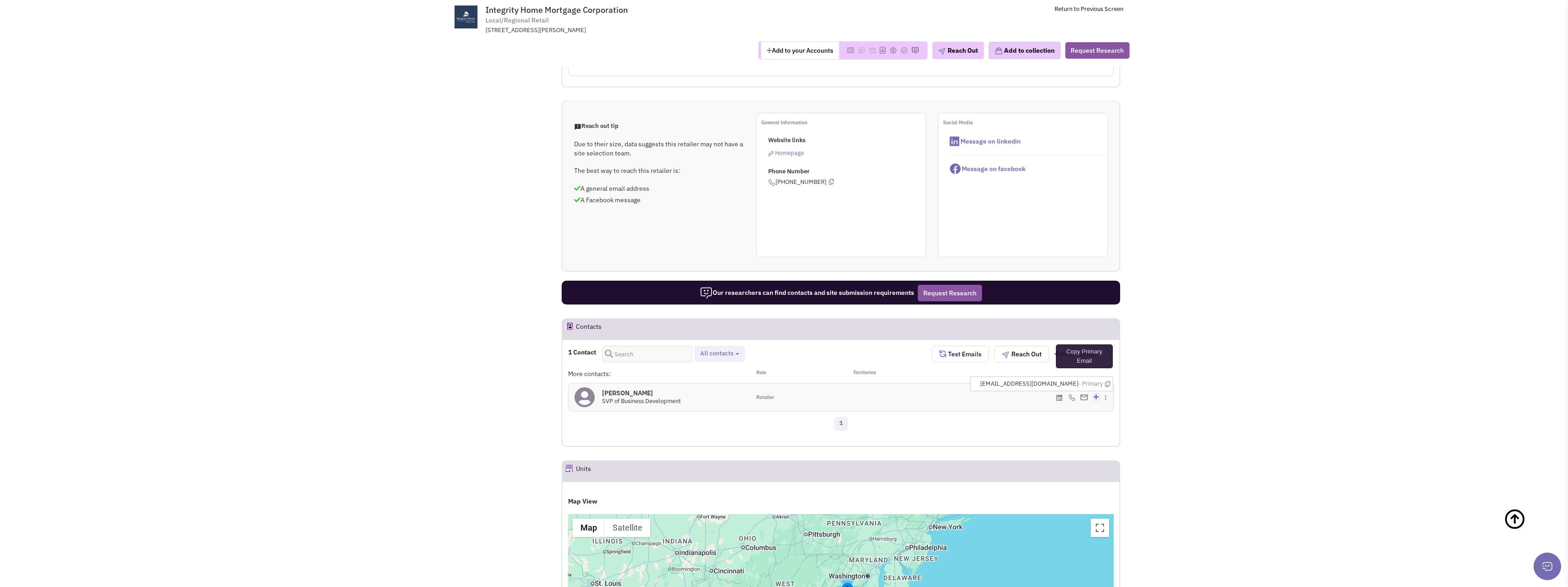
click at [1105, 381] on icon at bounding box center [1107, 384] width 5 height 6
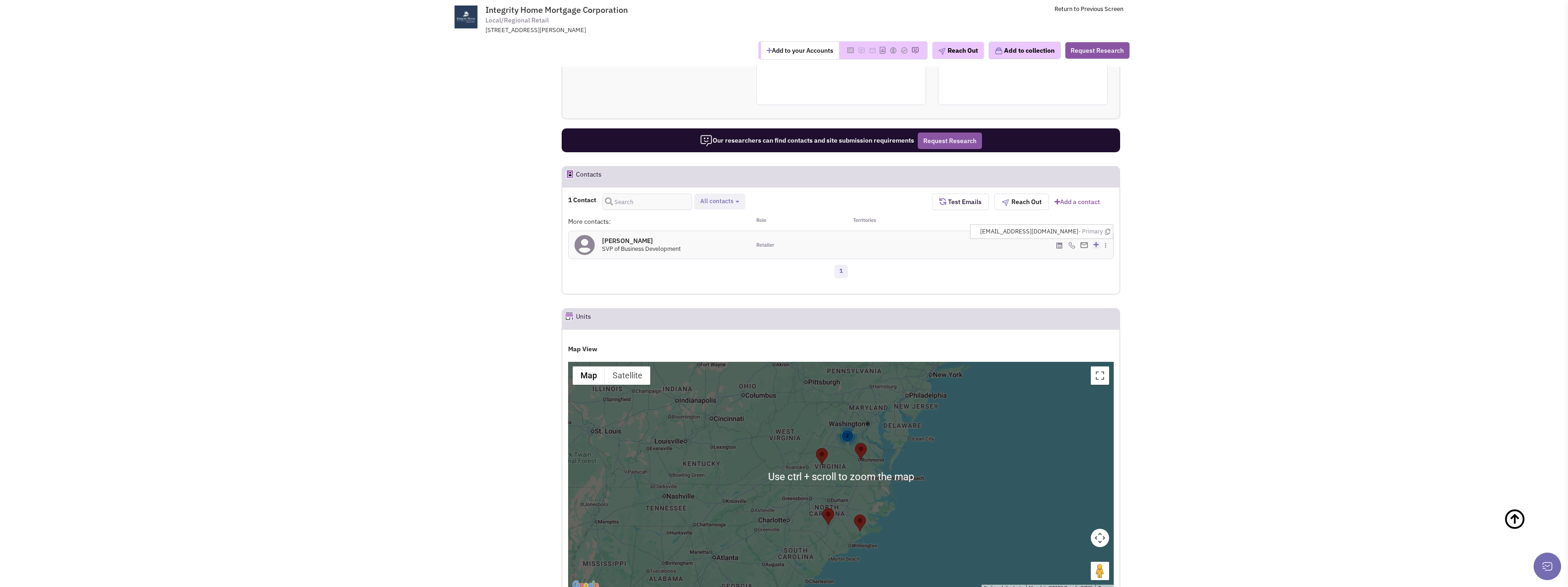
scroll to position [550, 0]
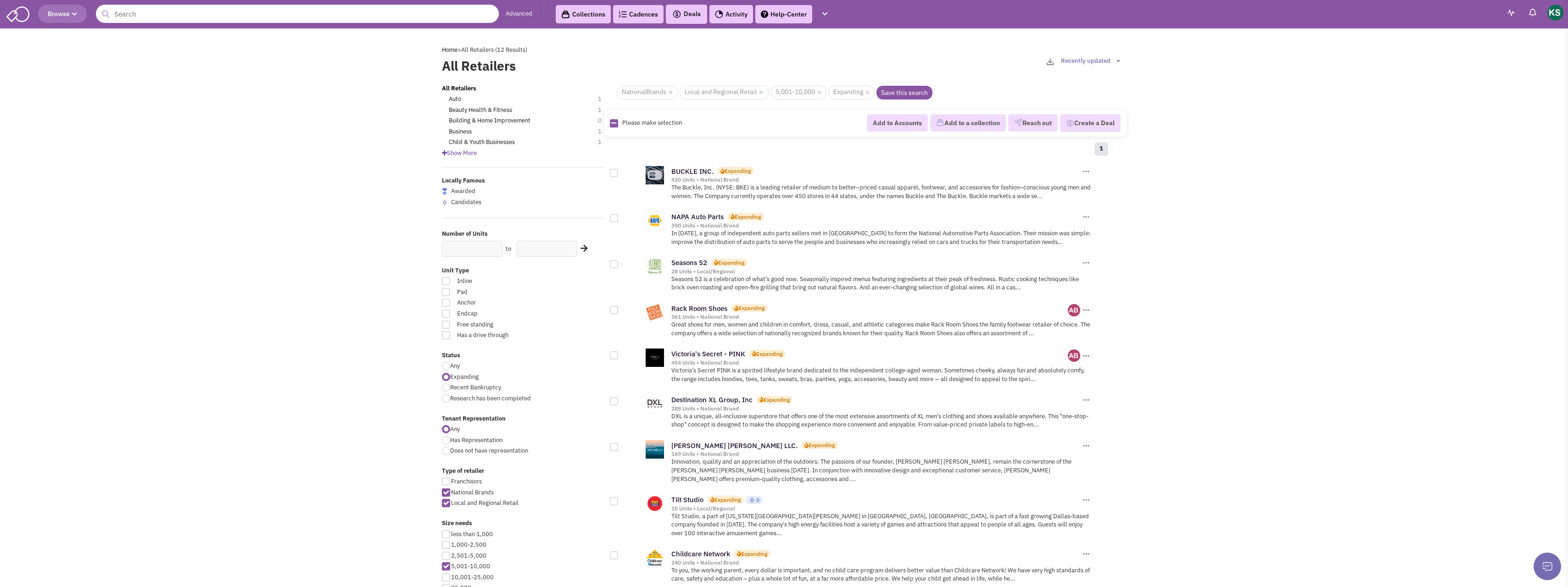
scroll to position [229, 0]
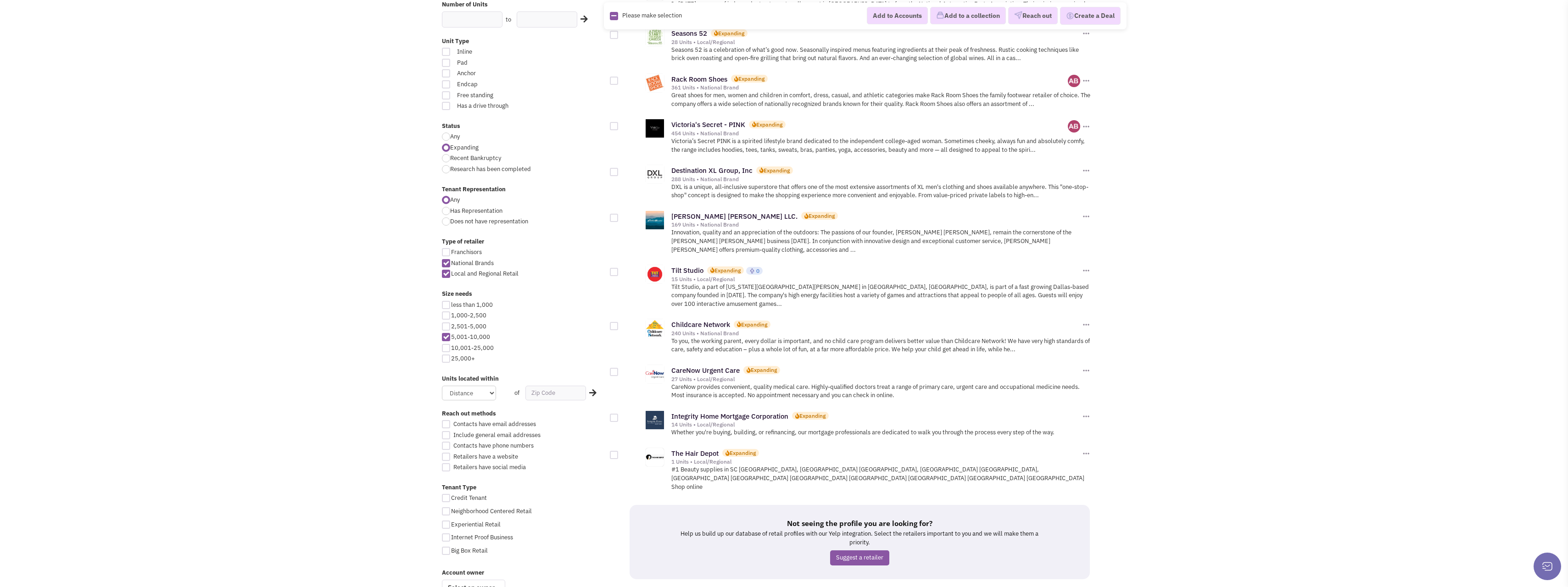
click at [448, 351] on div at bounding box center [446, 348] width 9 height 9
click at [451, 351] on input "10,001-25,000" at bounding box center [454, 349] width 6 height 6
checkbox input "true"
click at [448, 338] on div at bounding box center [446, 337] width 9 height 9
click at [451, 338] on input "5,001-10,000" at bounding box center [454, 338] width 6 height 6
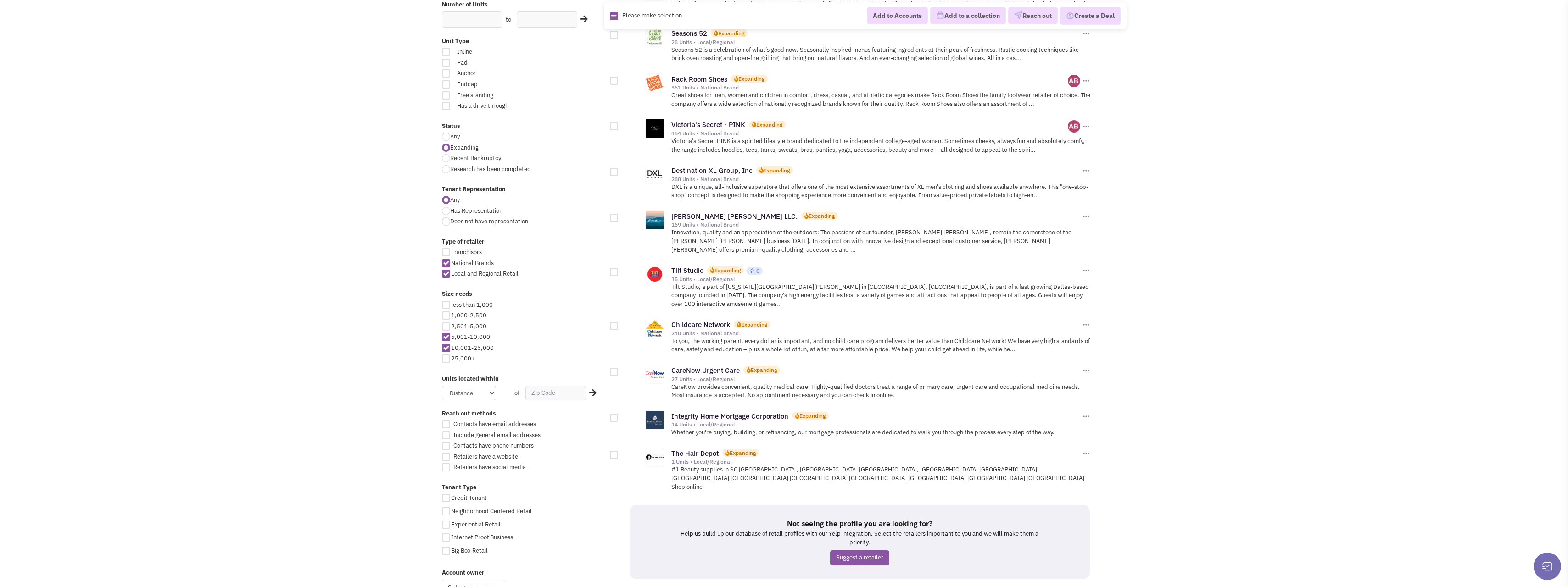
checkbox input "false"
